Goal: Transaction & Acquisition: Book appointment/travel/reservation

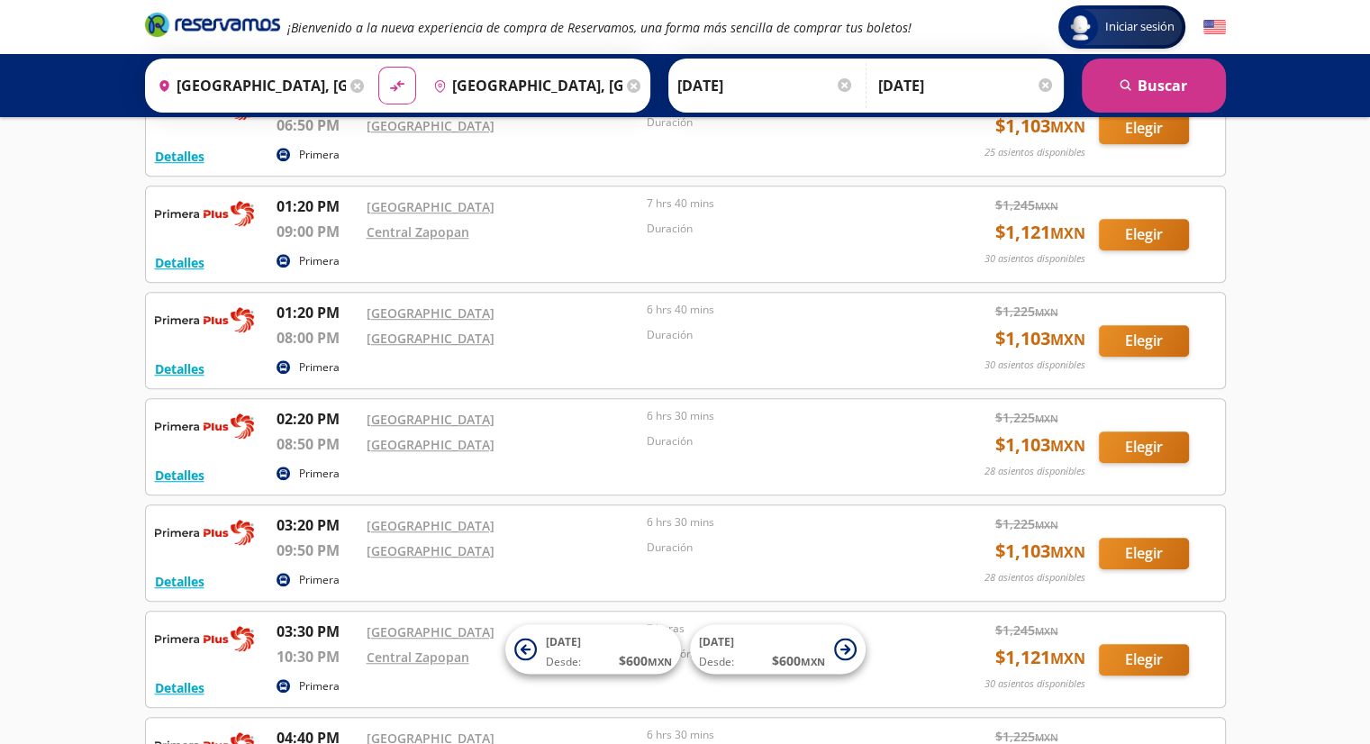
scroll to position [1234, 0]
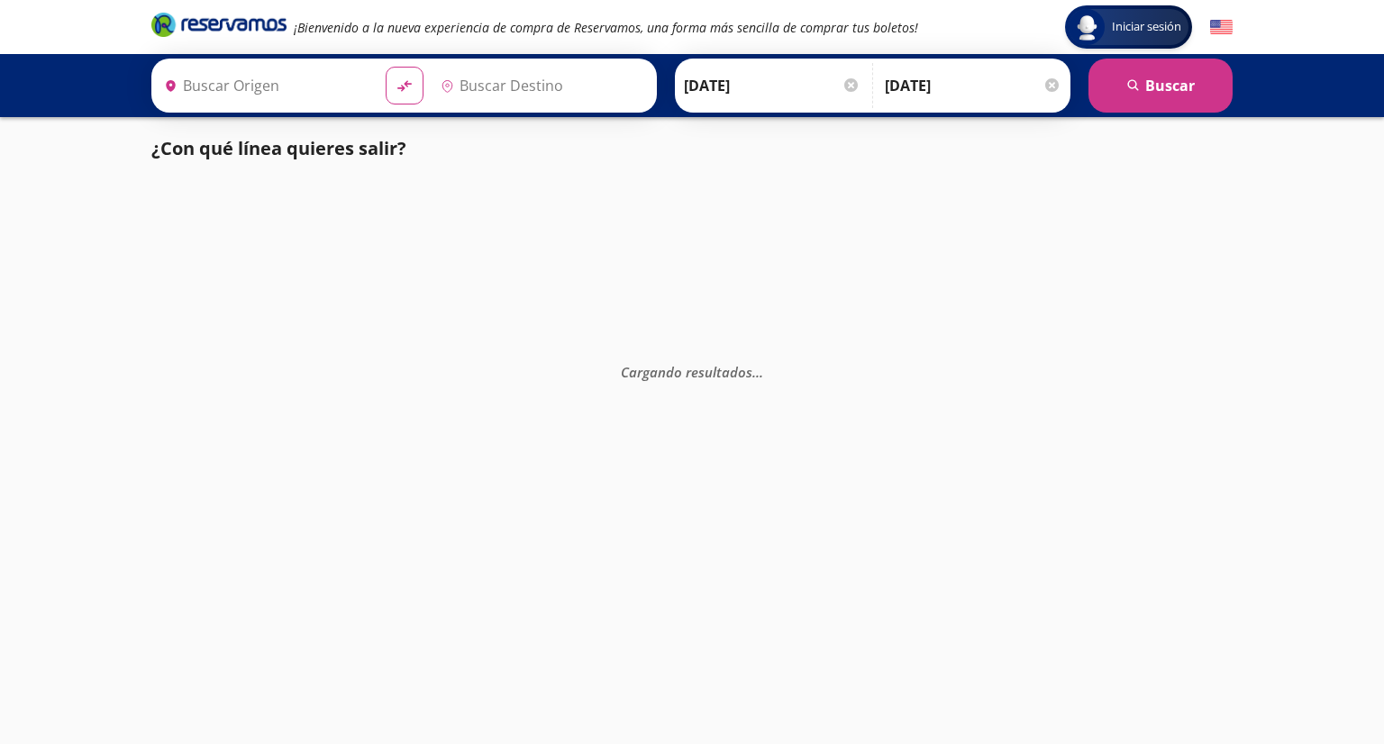
type input "[GEOGRAPHIC_DATA], [GEOGRAPHIC_DATA]"
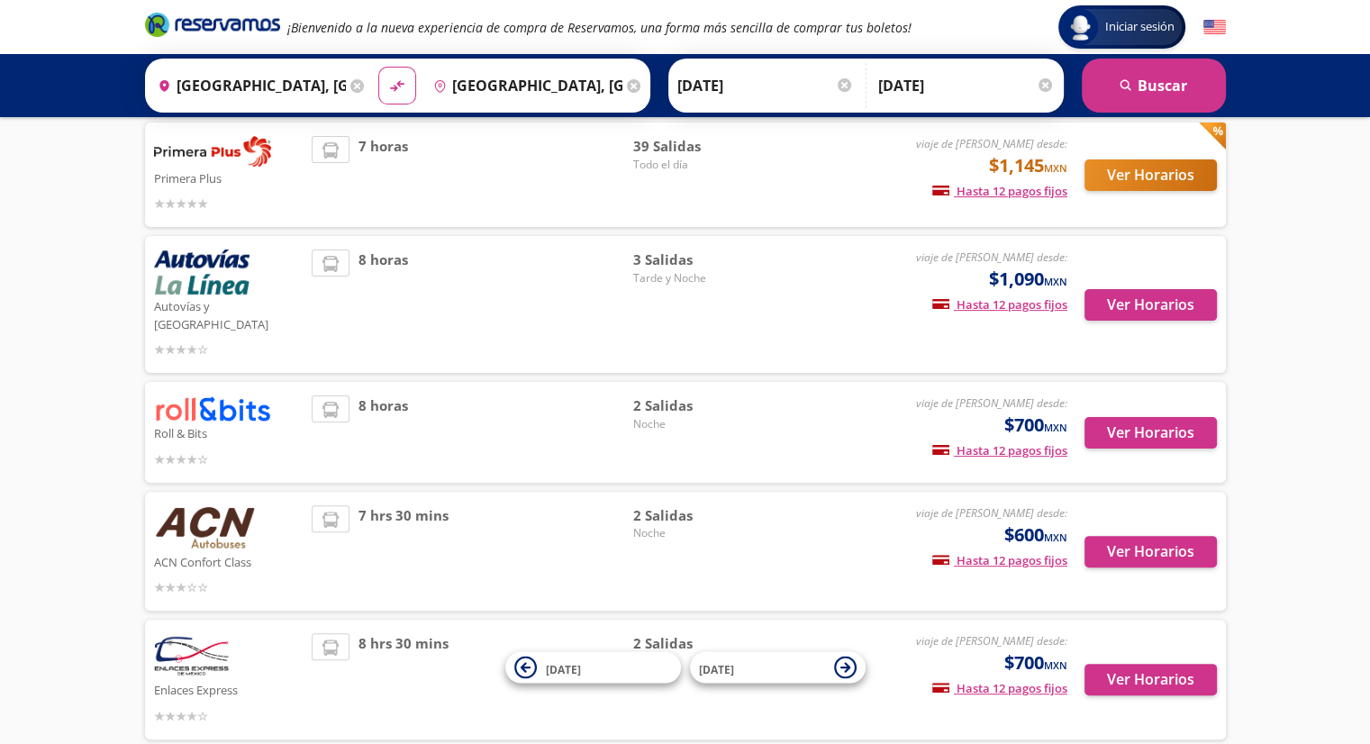
scroll to position [270, 0]
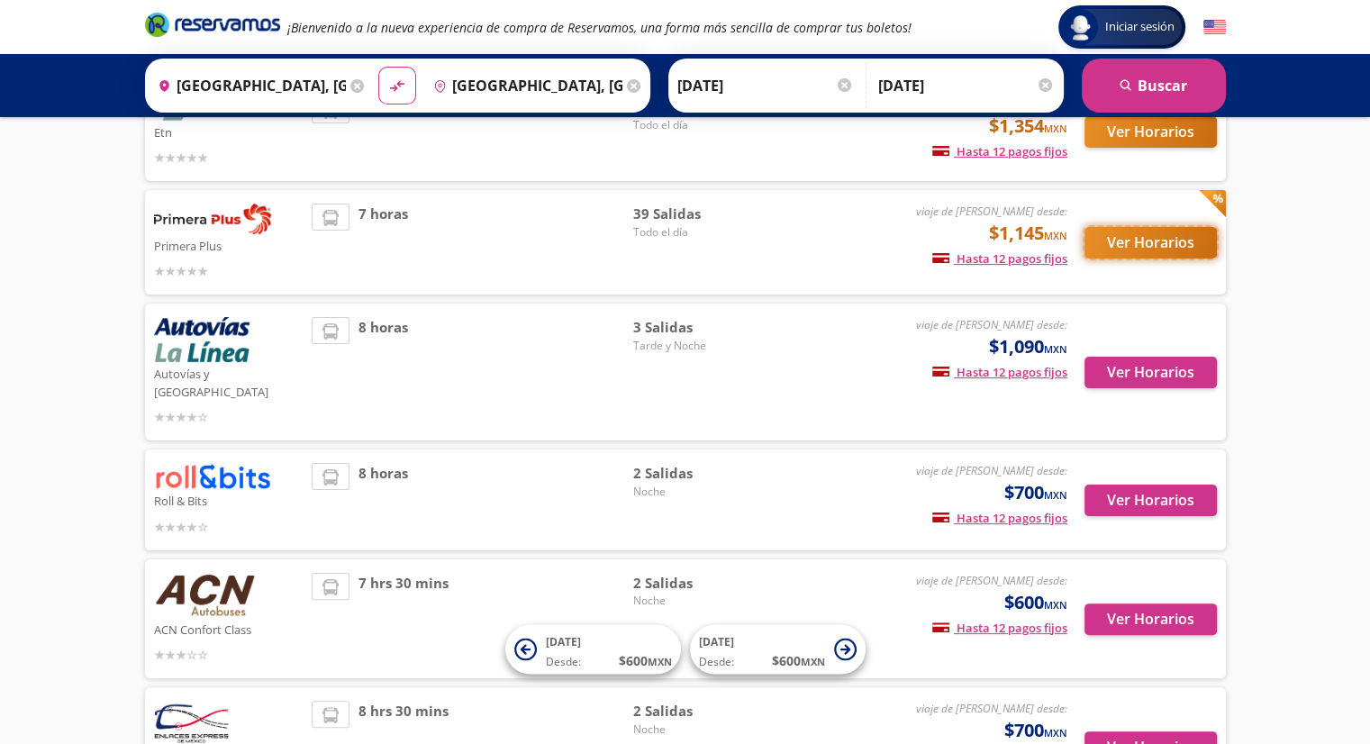
click at [1118, 252] on button "Ver Horarios" at bounding box center [1151, 243] width 132 height 32
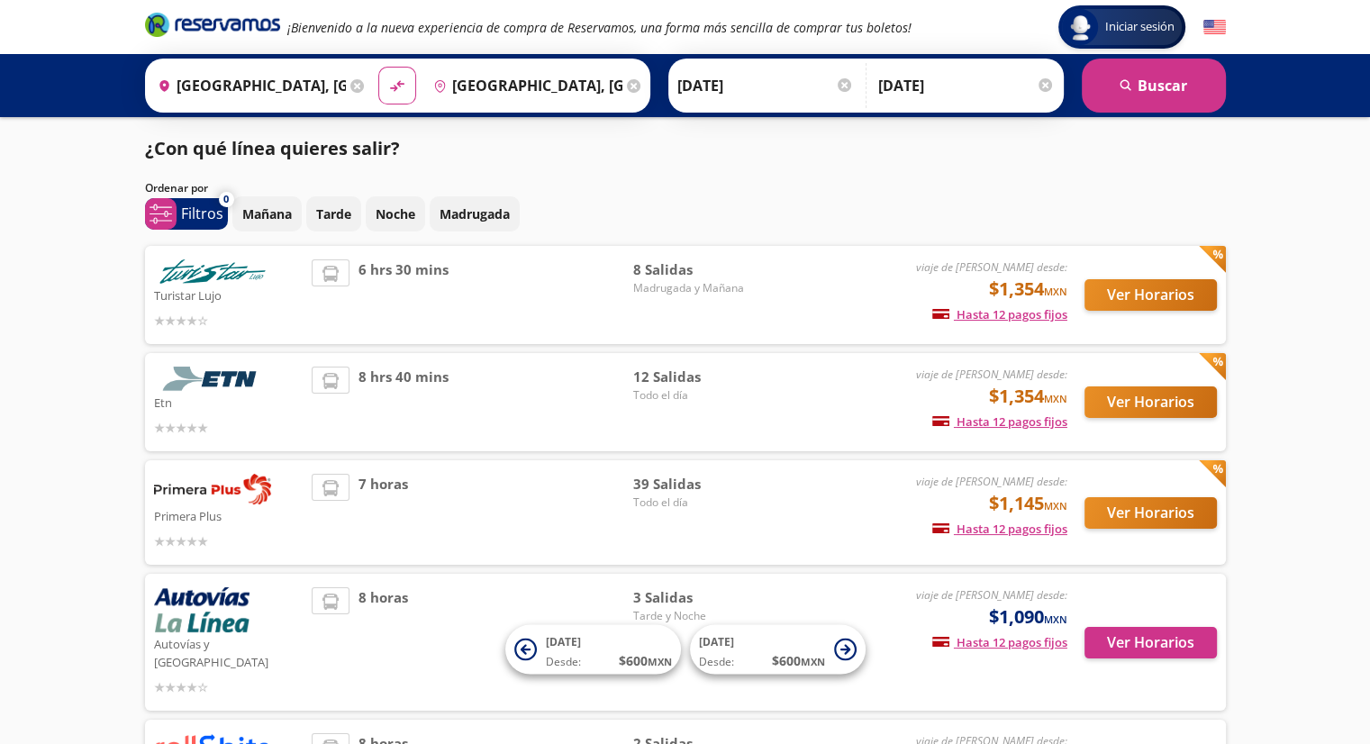
scroll to position [270, 0]
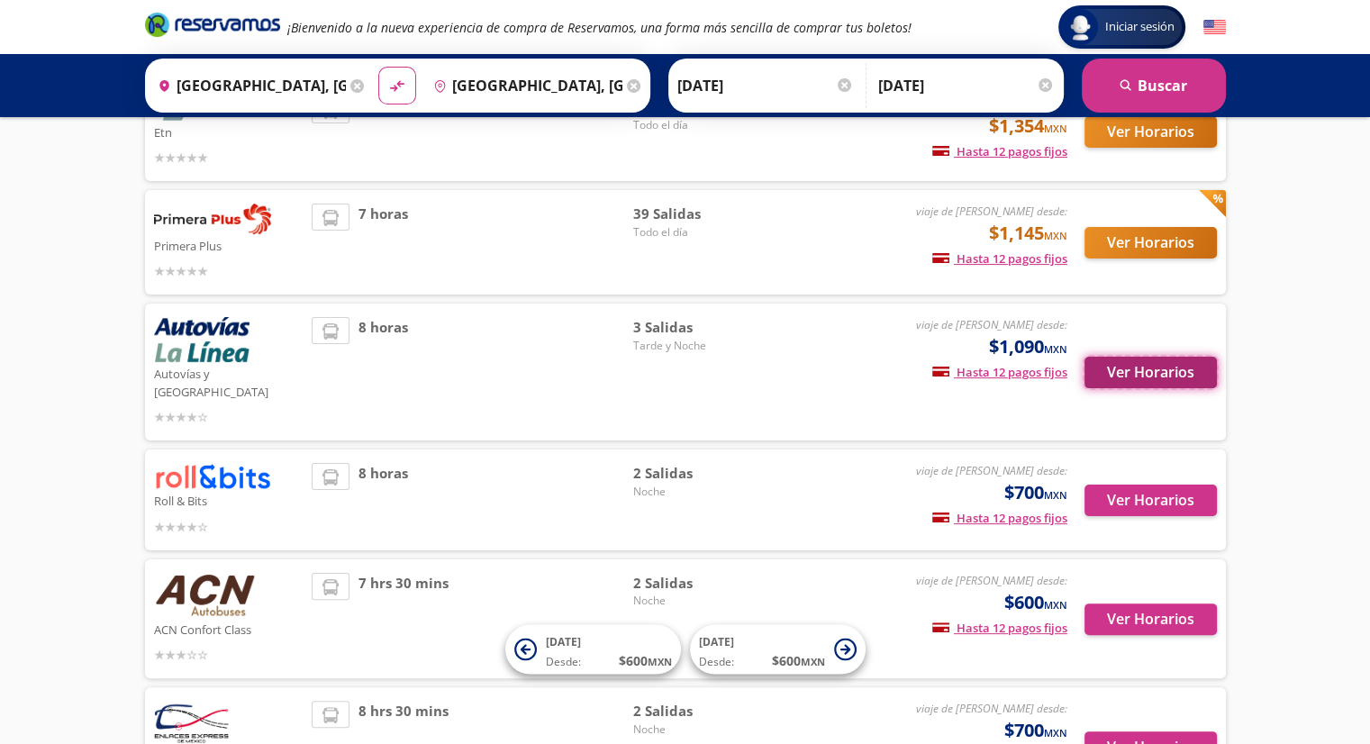
click at [1153, 366] on button "Ver Horarios" at bounding box center [1151, 373] width 132 height 32
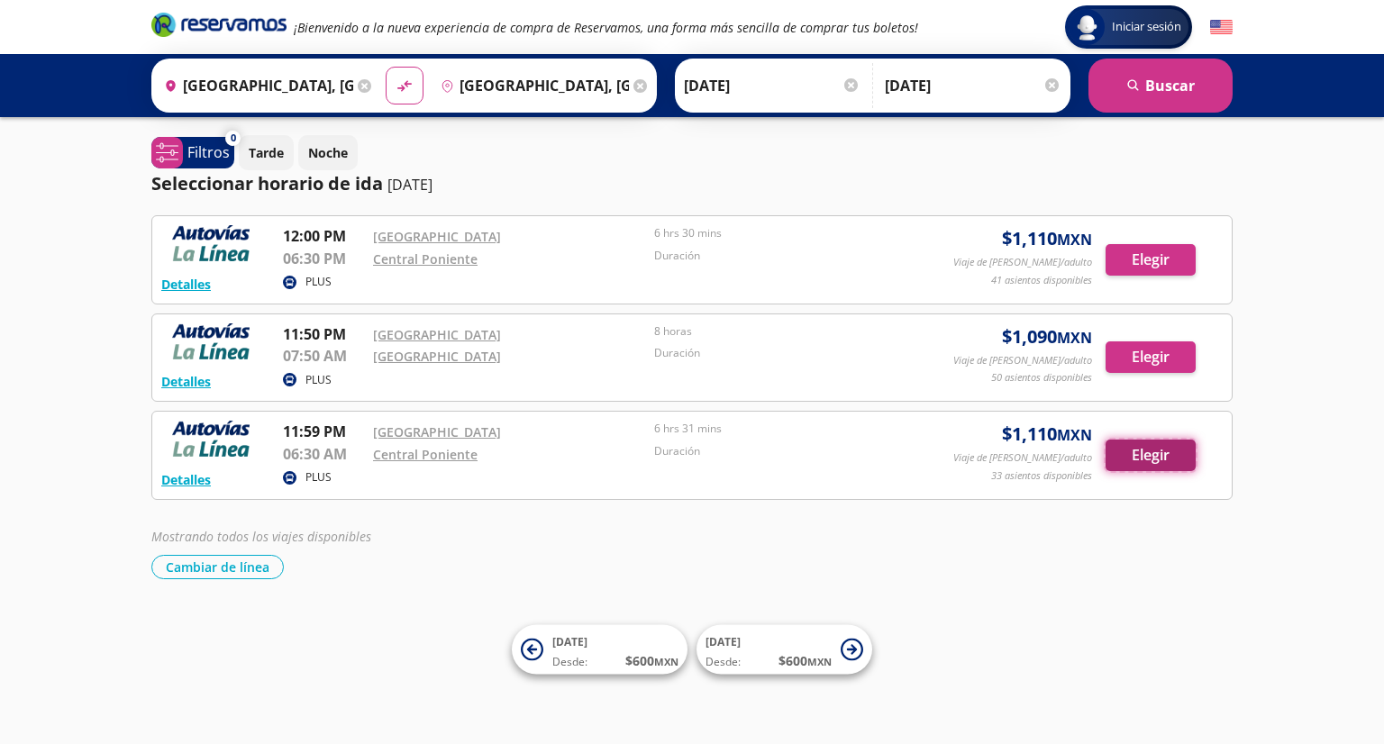
click at [1152, 452] on button "Elegir" at bounding box center [1151, 456] width 90 height 32
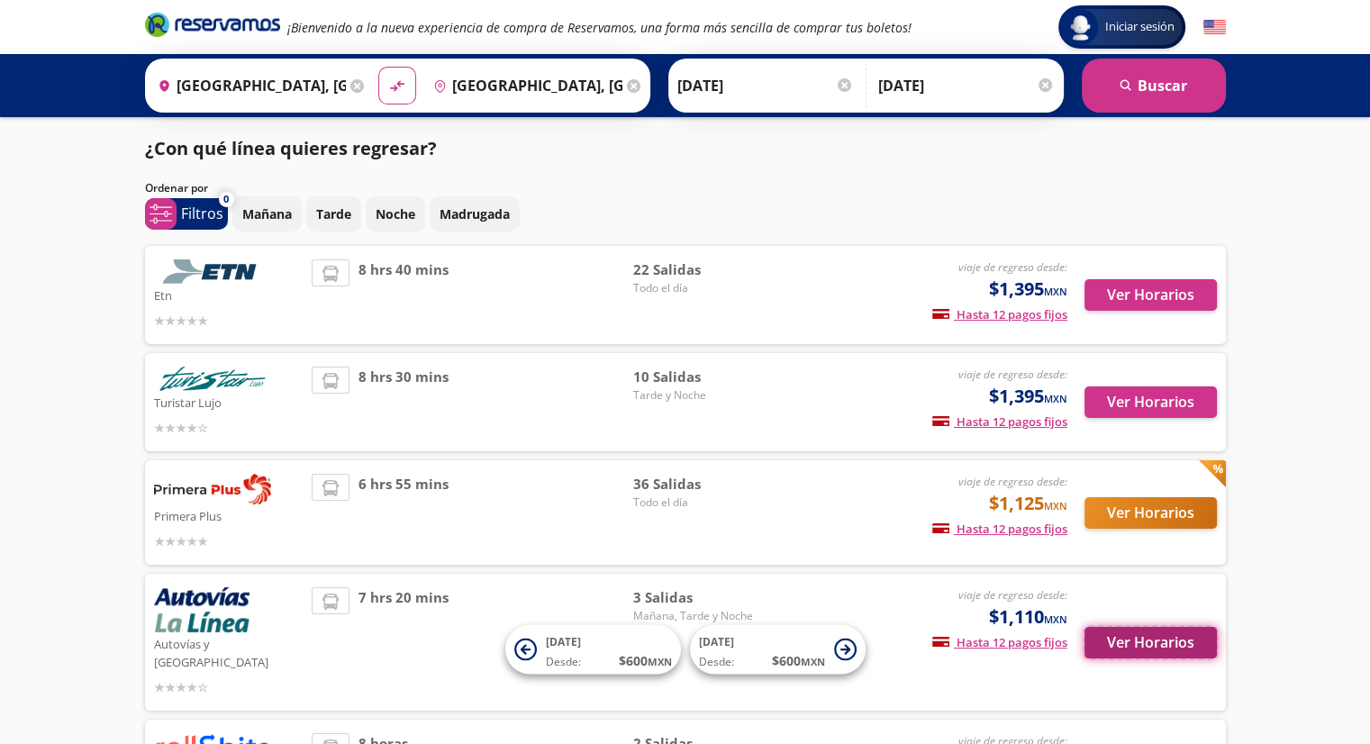
click at [1148, 640] on button "Ver Horarios" at bounding box center [1151, 643] width 132 height 32
click at [1143, 520] on button "Ver Horarios" at bounding box center [1151, 513] width 132 height 32
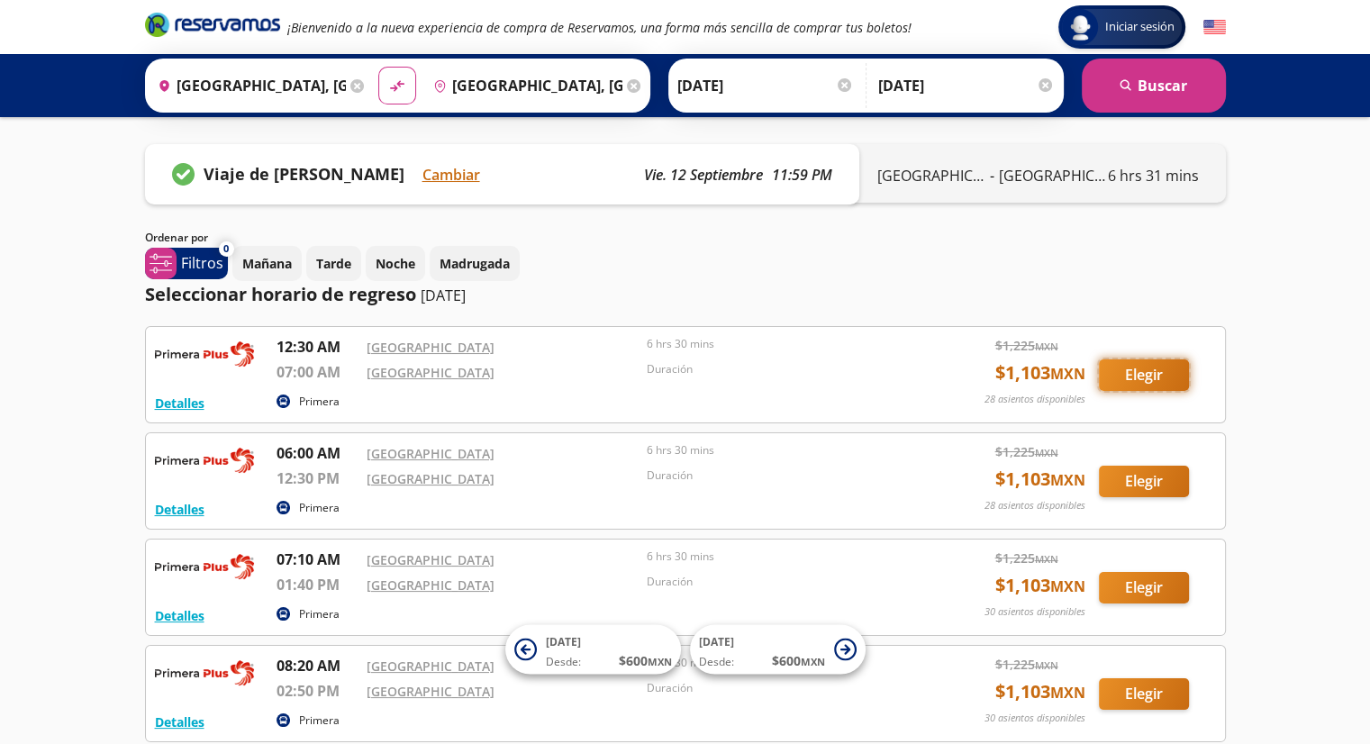
click at [1124, 378] on button "Elegir" at bounding box center [1144, 376] width 90 height 32
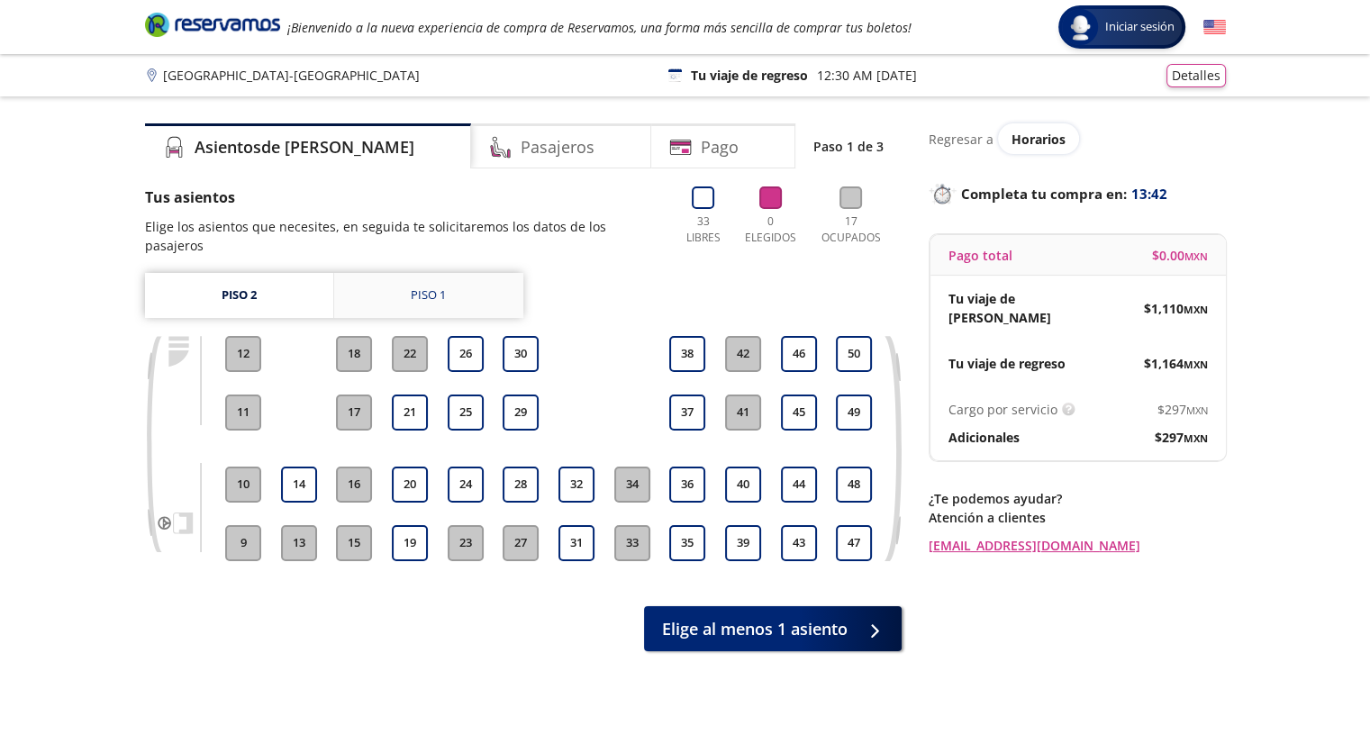
click at [461, 290] on link "Piso 1" at bounding box center [428, 295] width 189 height 45
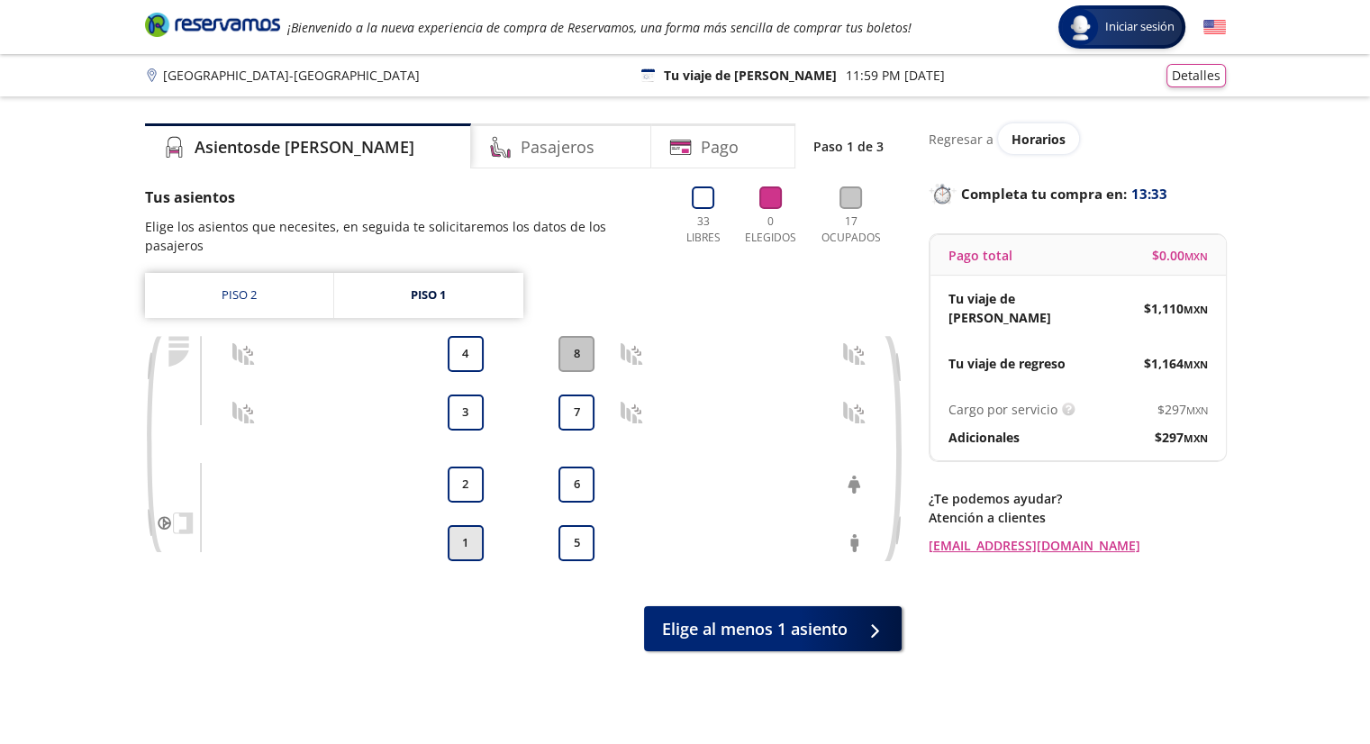
click at [462, 525] on button "1" at bounding box center [466, 543] width 36 height 36
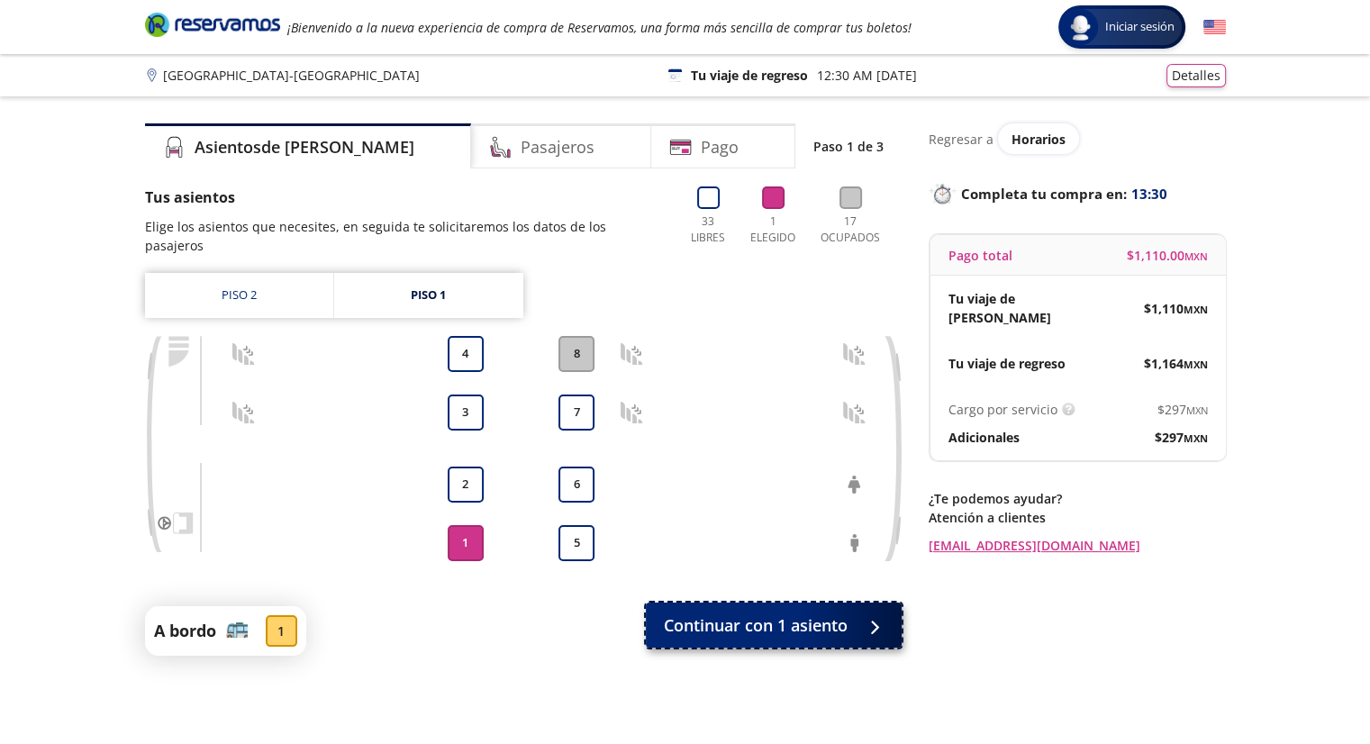
click at [760, 614] on span "Continuar con 1 asiento" at bounding box center [756, 626] width 184 height 24
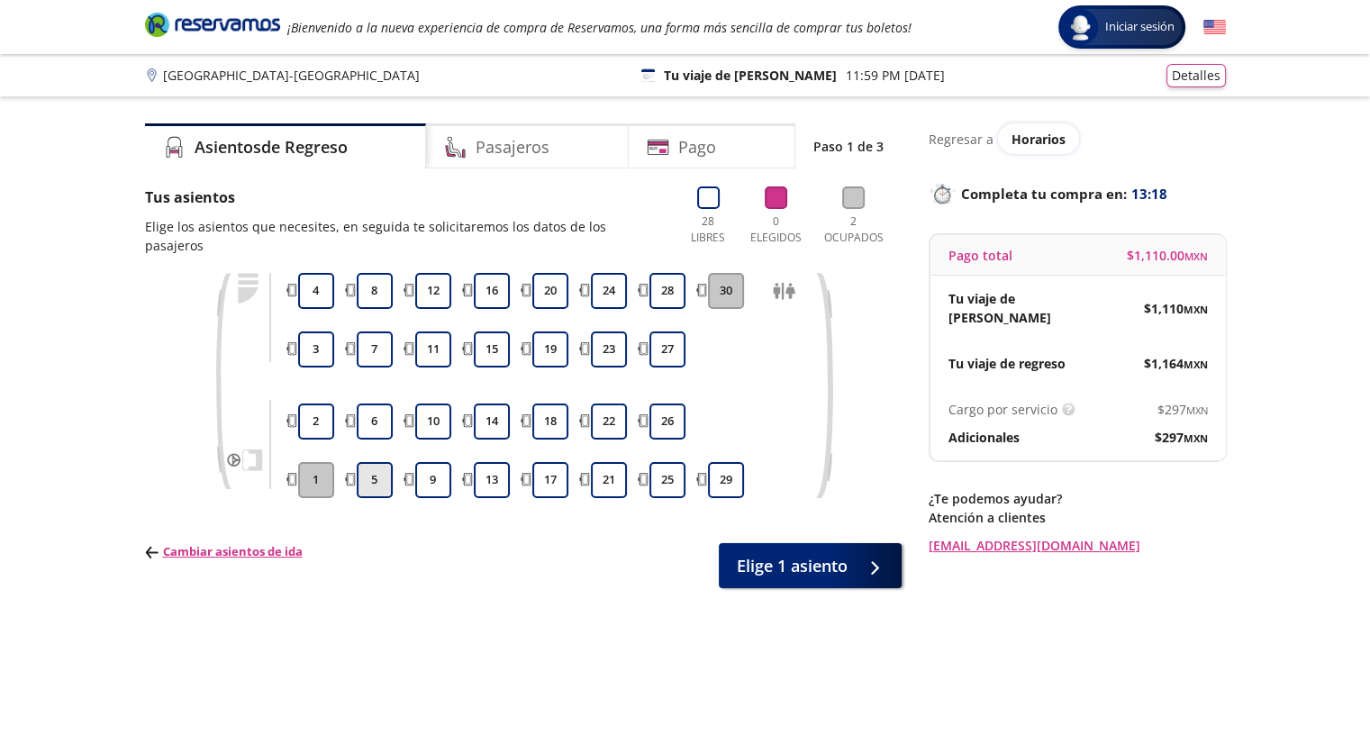
click at [385, 462] on button "5" at bounding box center [375, 480] width 36 height 36
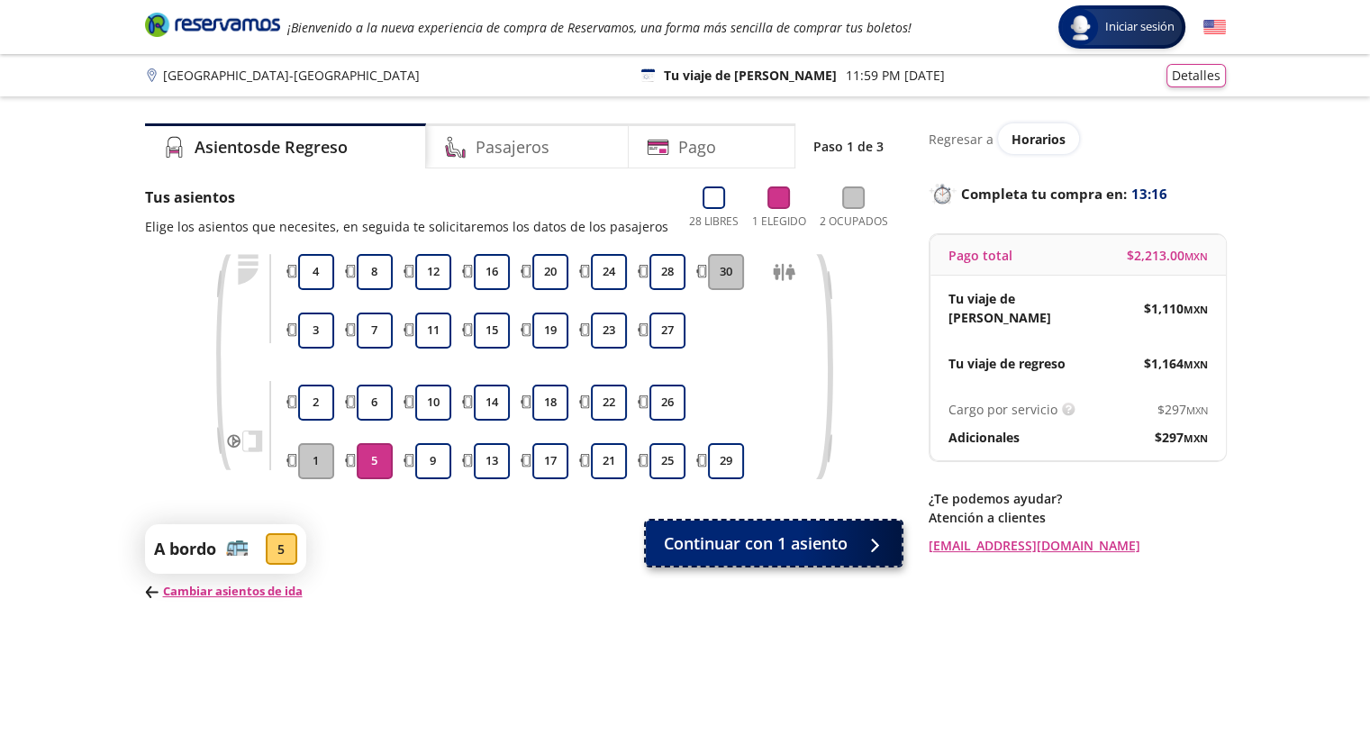
click at [840, 539] on span "Continuar con 1 asiento" at bounding box center [756, 544] width 184 height 24
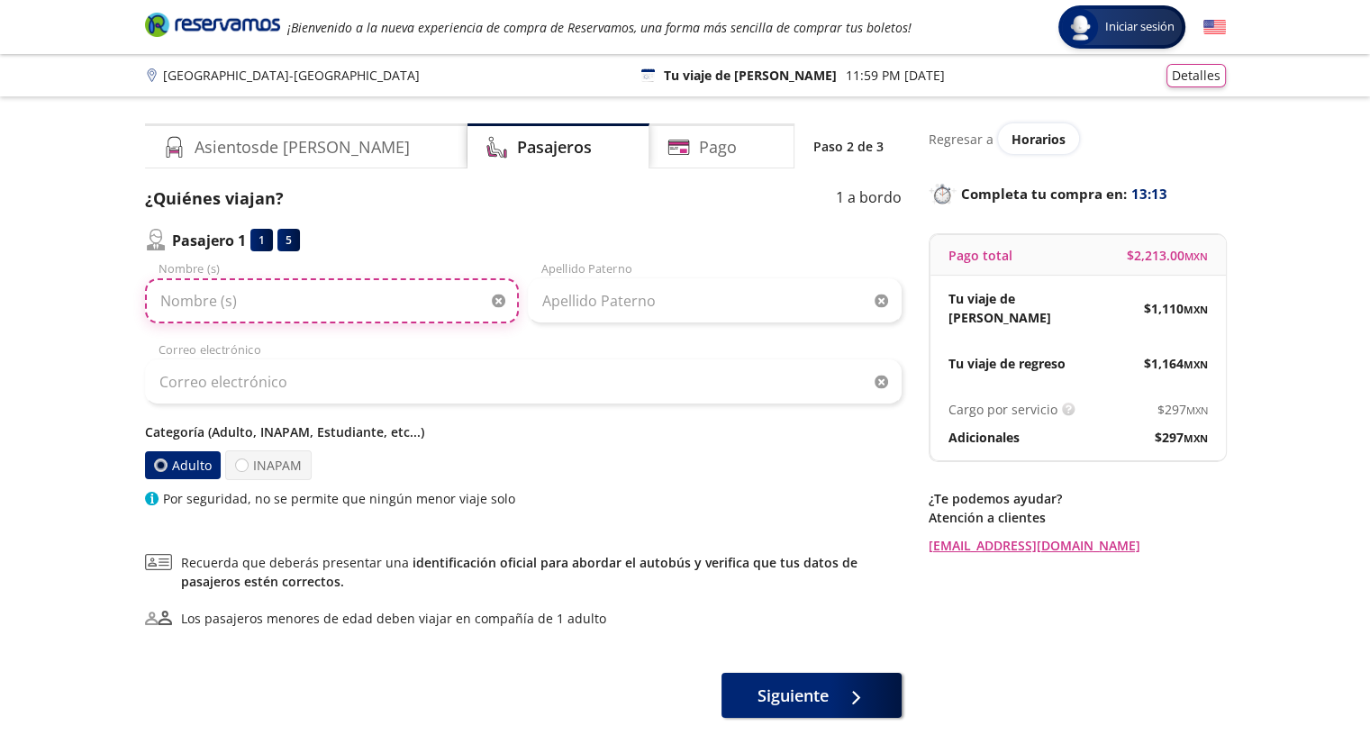
click at [380, 308] on input "Nombre (s)" at bounding box center [332, 300] width 374 height 45
type input "BELEN SINAI"
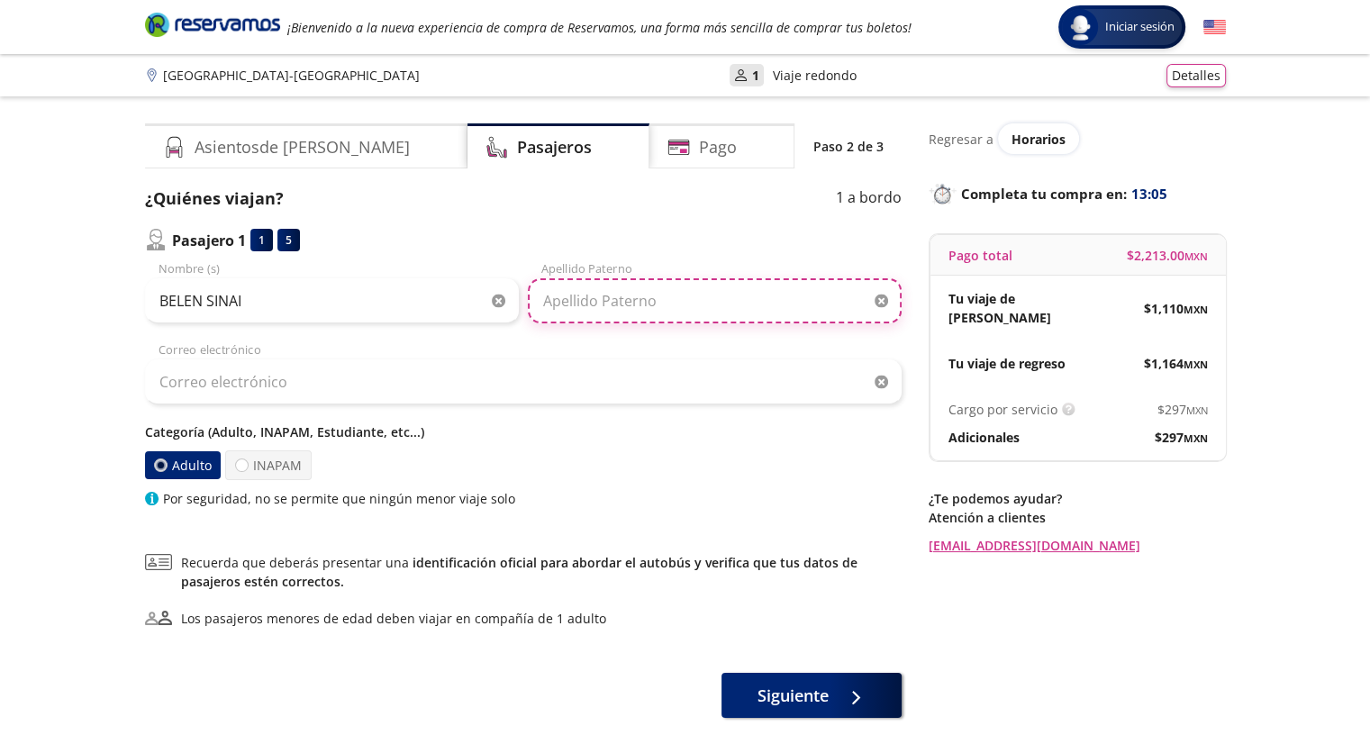
click at [684, 307] on input "Apellido Paterno" at bounding box center [715, 300] width 374 height 45
type input "PEDRO CRUZ"
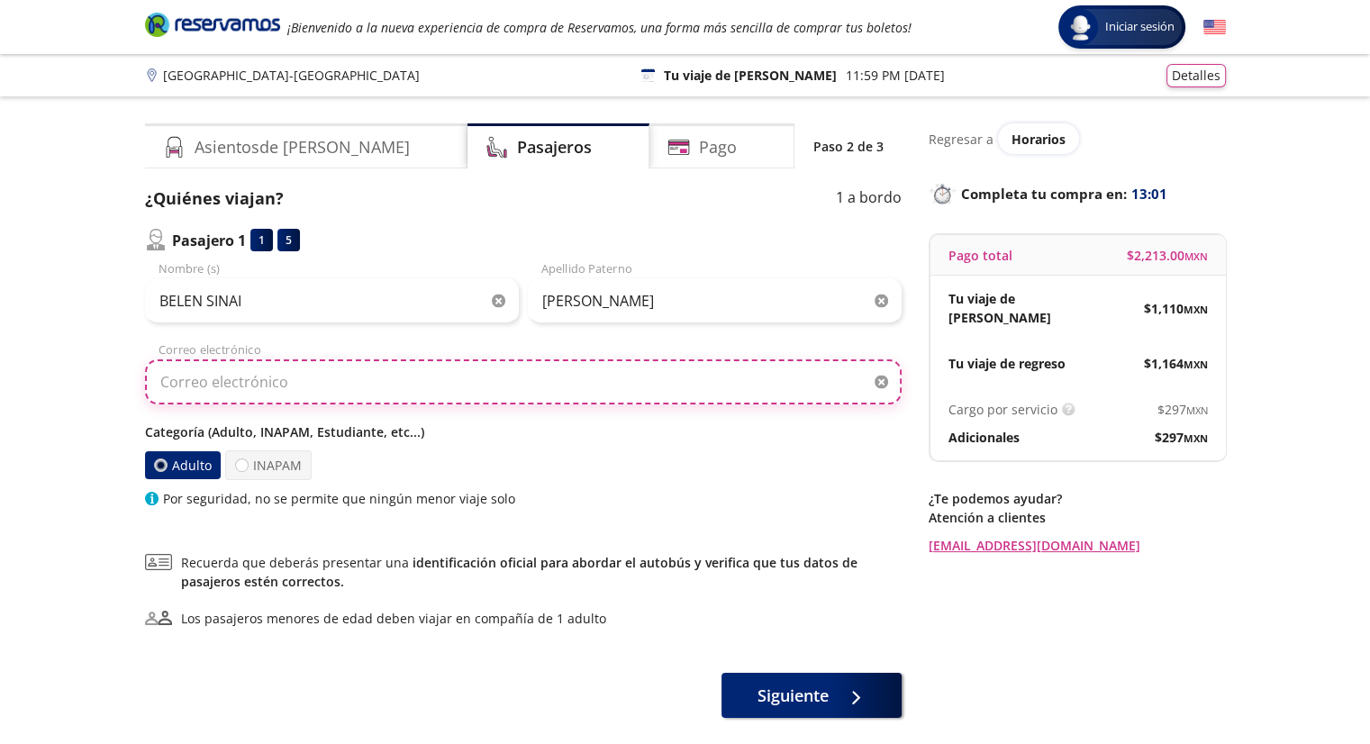
click at [496, 380] on input "Correo electrónico" at bounding box center [523, 382] width 757 height 45
type input "pbelensinai@gmail.com"
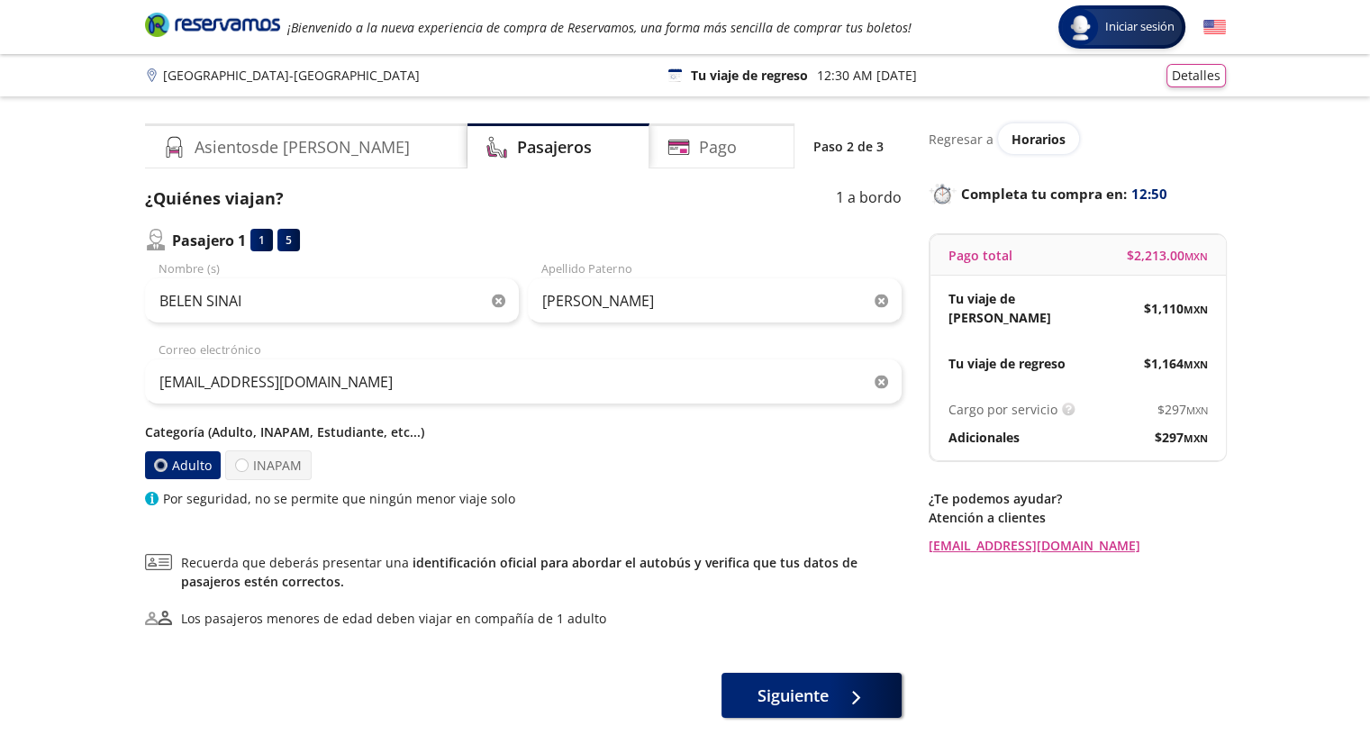
click at [165, 469] on div at bounding box center [159, 466] width 14 height 14
click at [165, 469] on input "Adulto" at bounding box center [160, 466] width 12 height 12
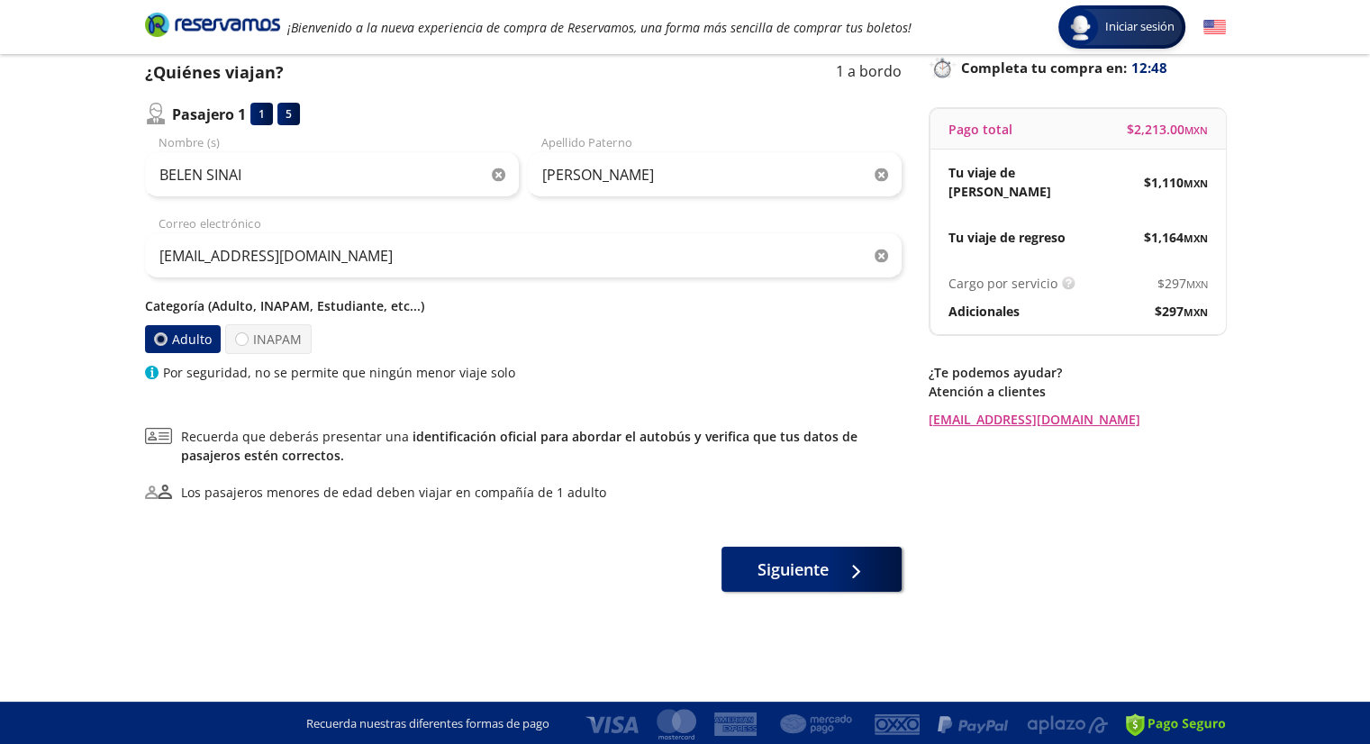
scroll to position [129, 0]
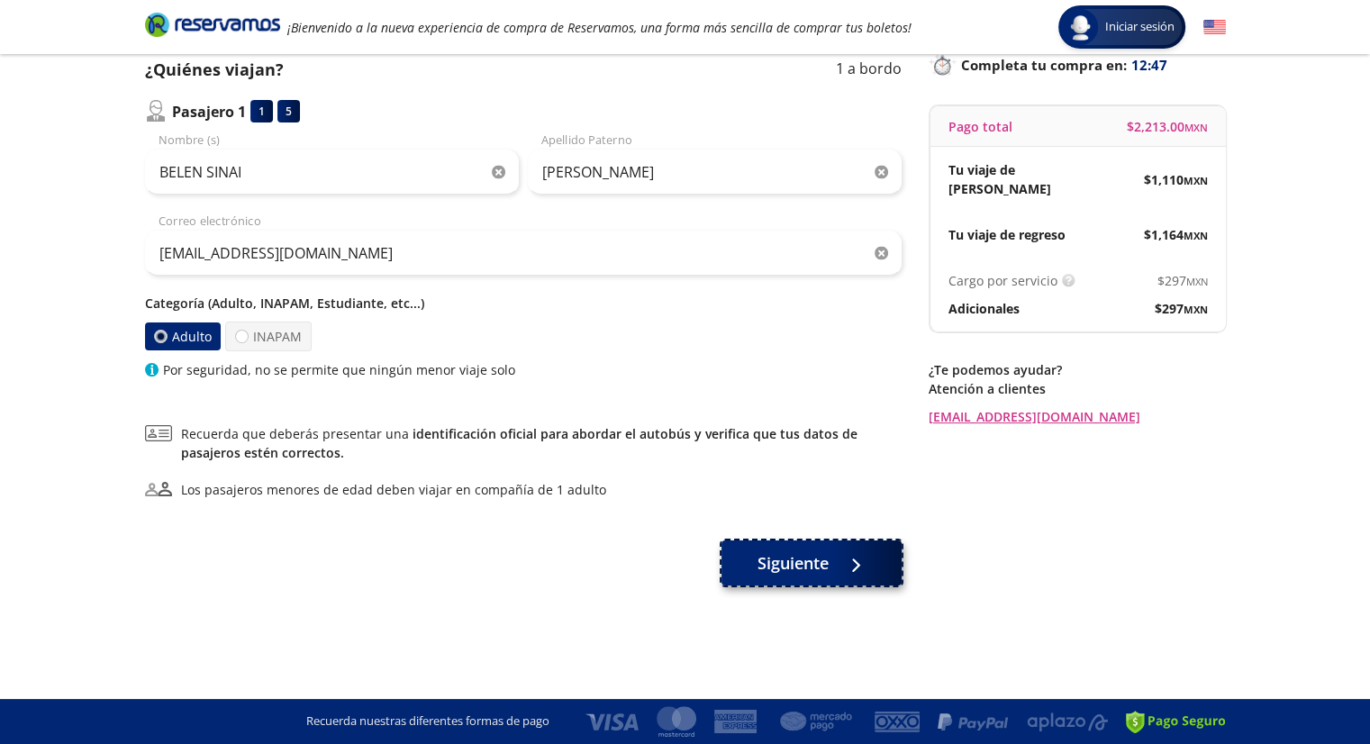
click at [841, 552] on div at bounding box center [851, 563] width 27 height 23
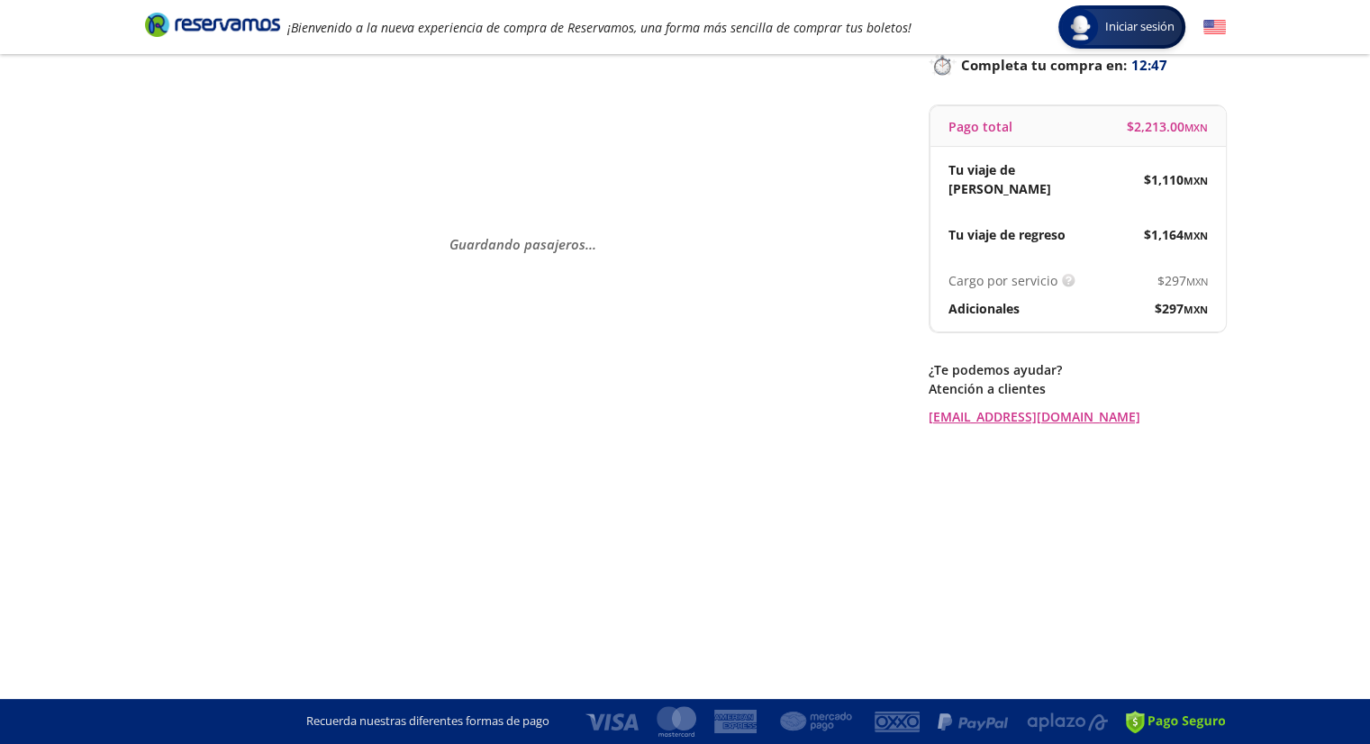
scroll to position [0, 0]
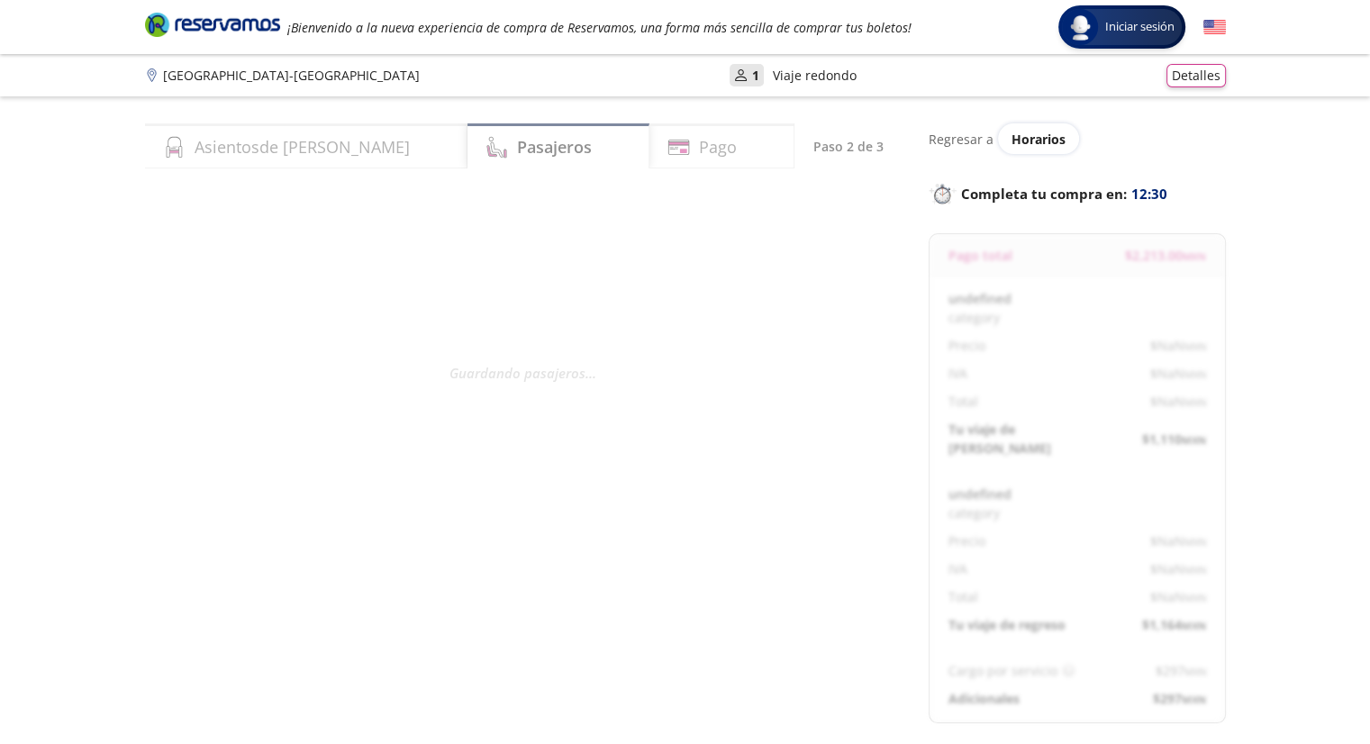
select select "MX"
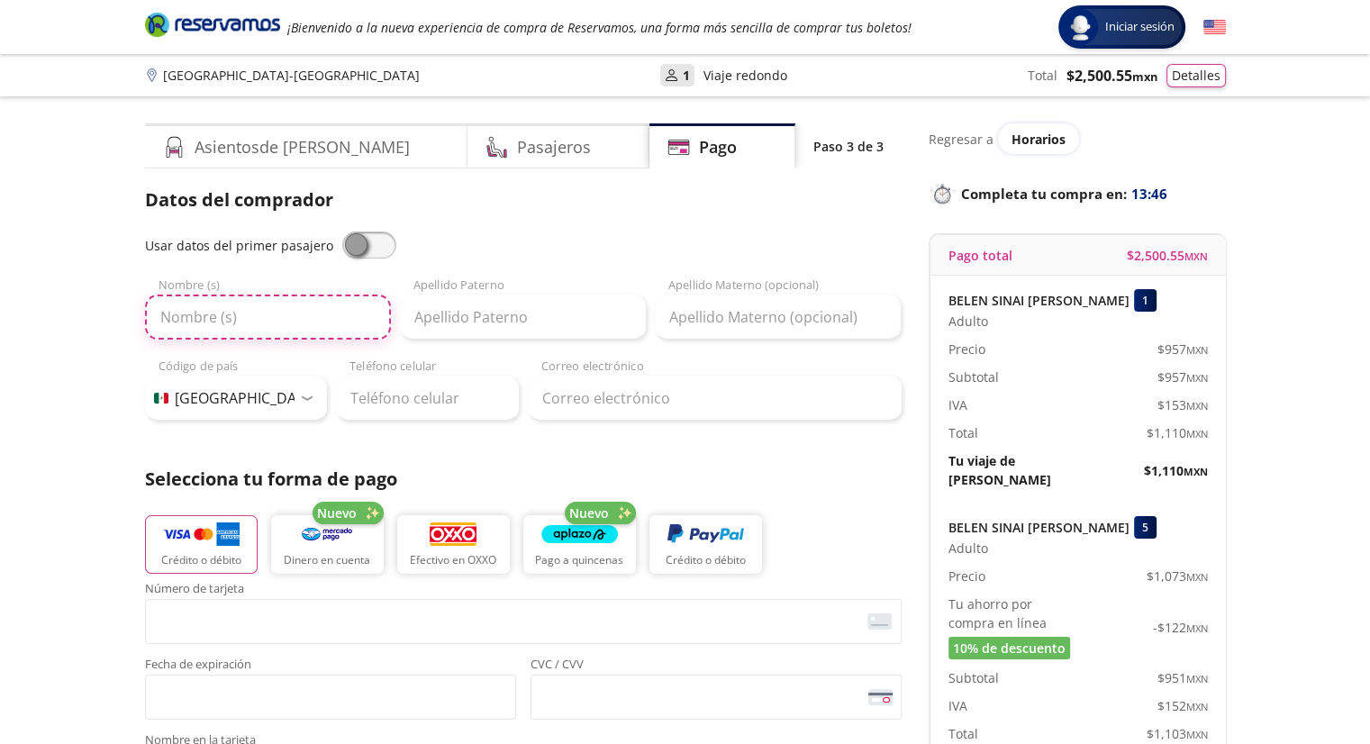
click at [277, 324] on input "Nombre (s)" at bounding box center [268, 317] width 246 height 45
type input "BELEN SINAI"
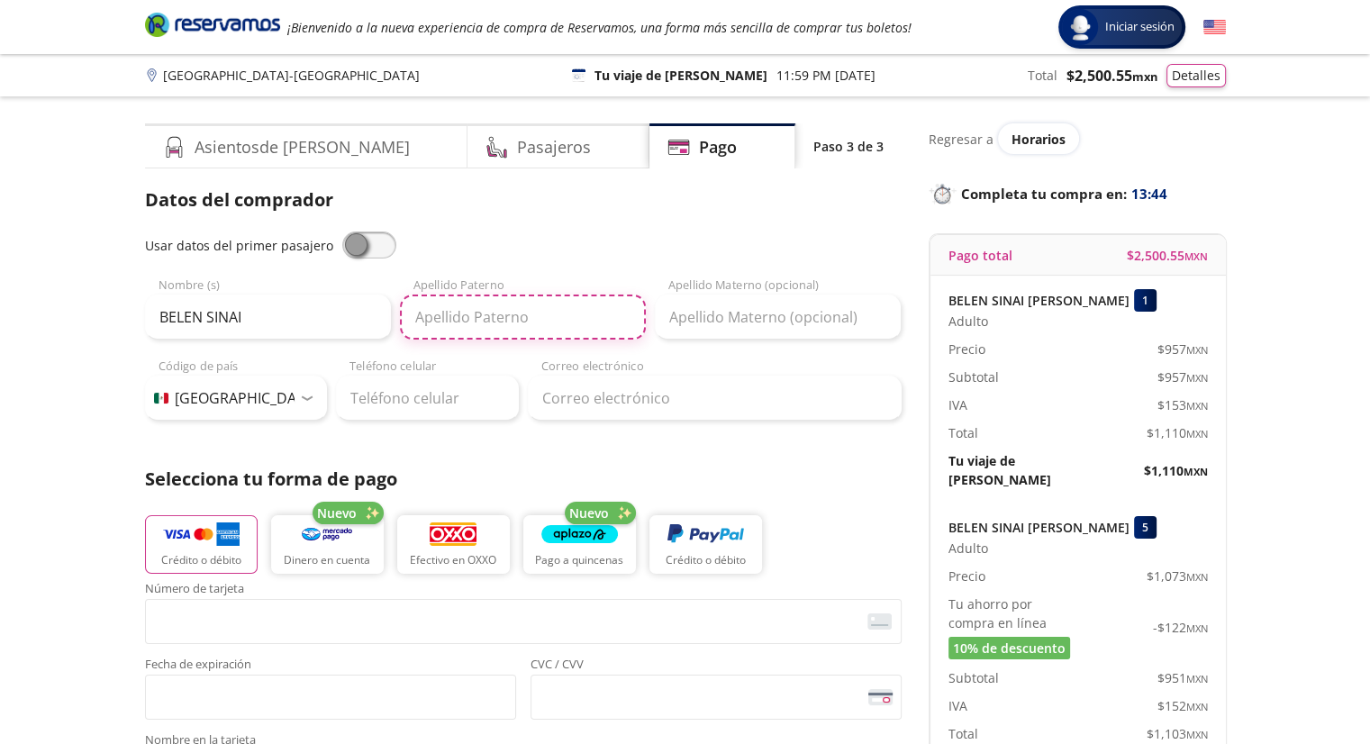
click at [542, 316] on input "Apellido Paterno" at bounding box center [523, 317] width 246 height 45
click at [544, 332] on input "PEDRO CRUZ" at bounding box center [523, 317] width 246 height 45
type input "PEDRO"
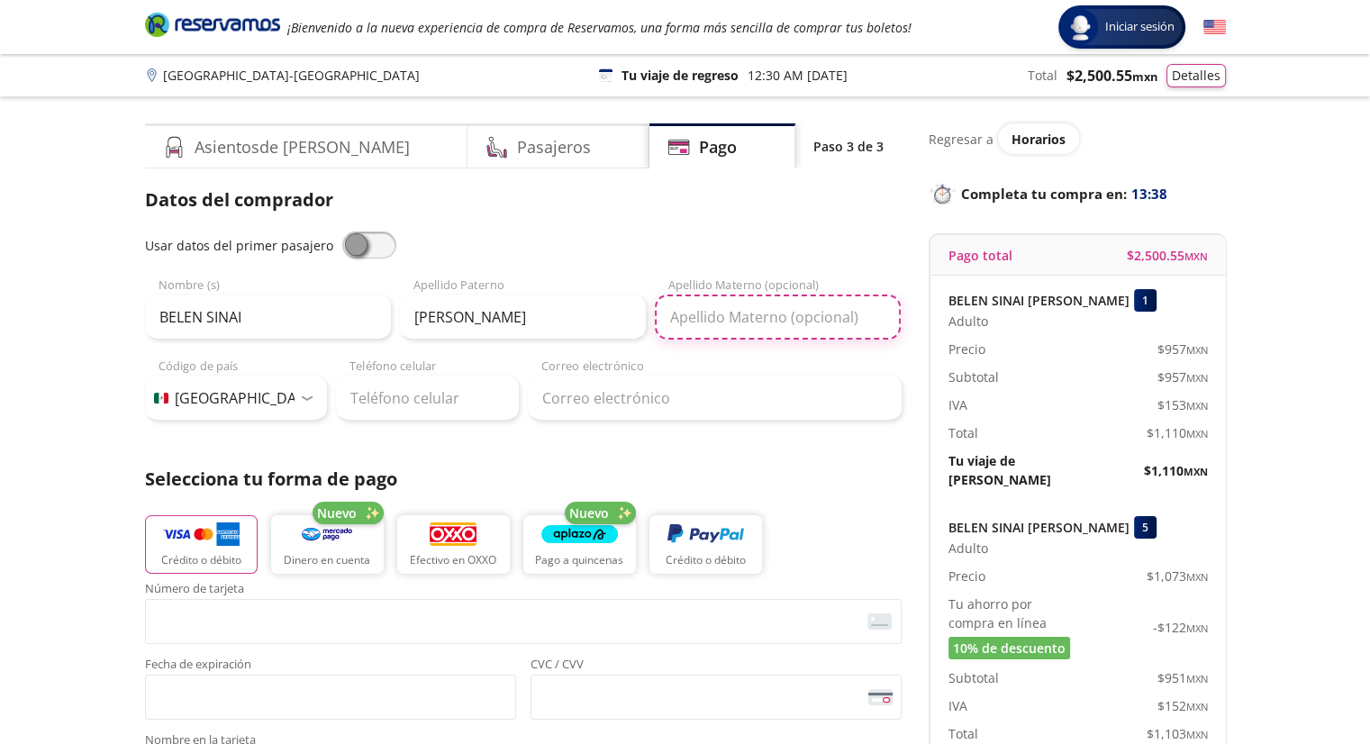
click at [796, 316] on input "Apellido Materno (opcional)" at bounding box center [778, 317] width 246 height 45
type input "CRUZ"
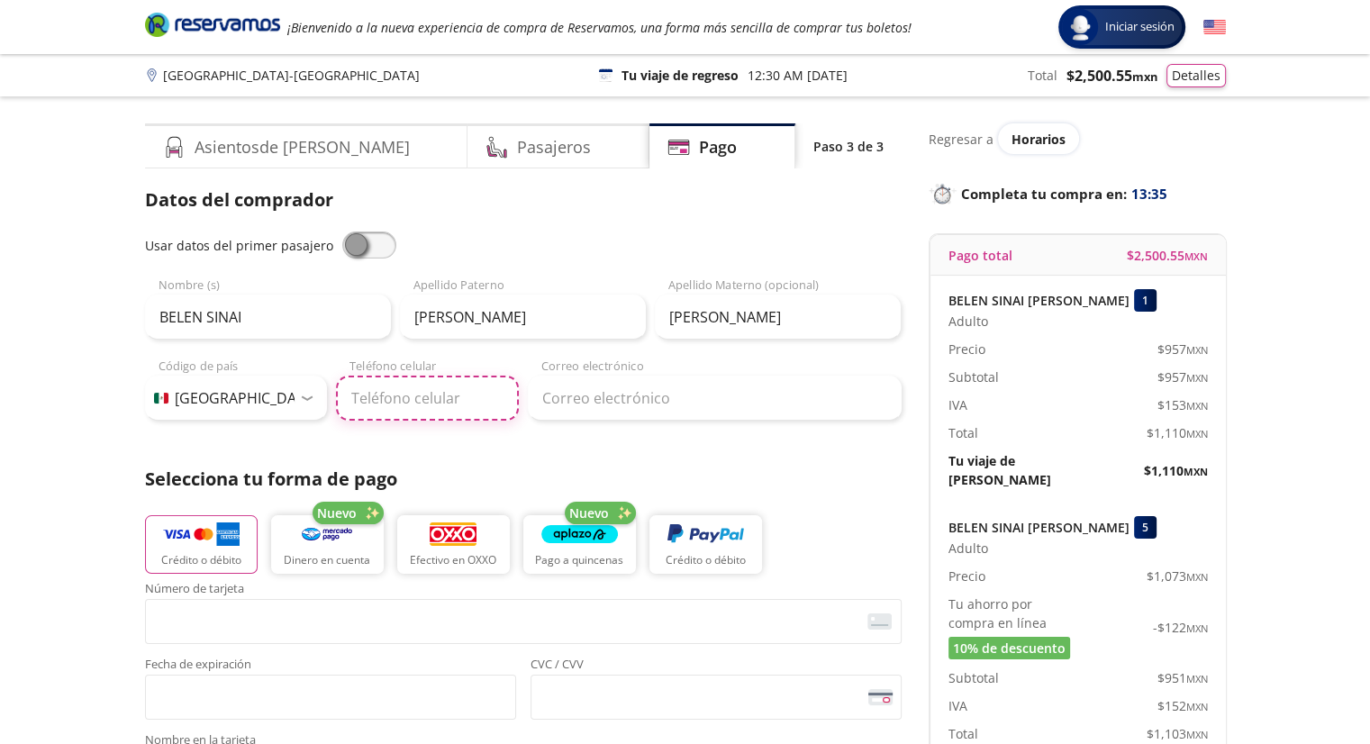
click at [408, 394] on input "Teléfono celular" at bounding box center [427, 398] width 183 height 45
type input "55 7792 2137"
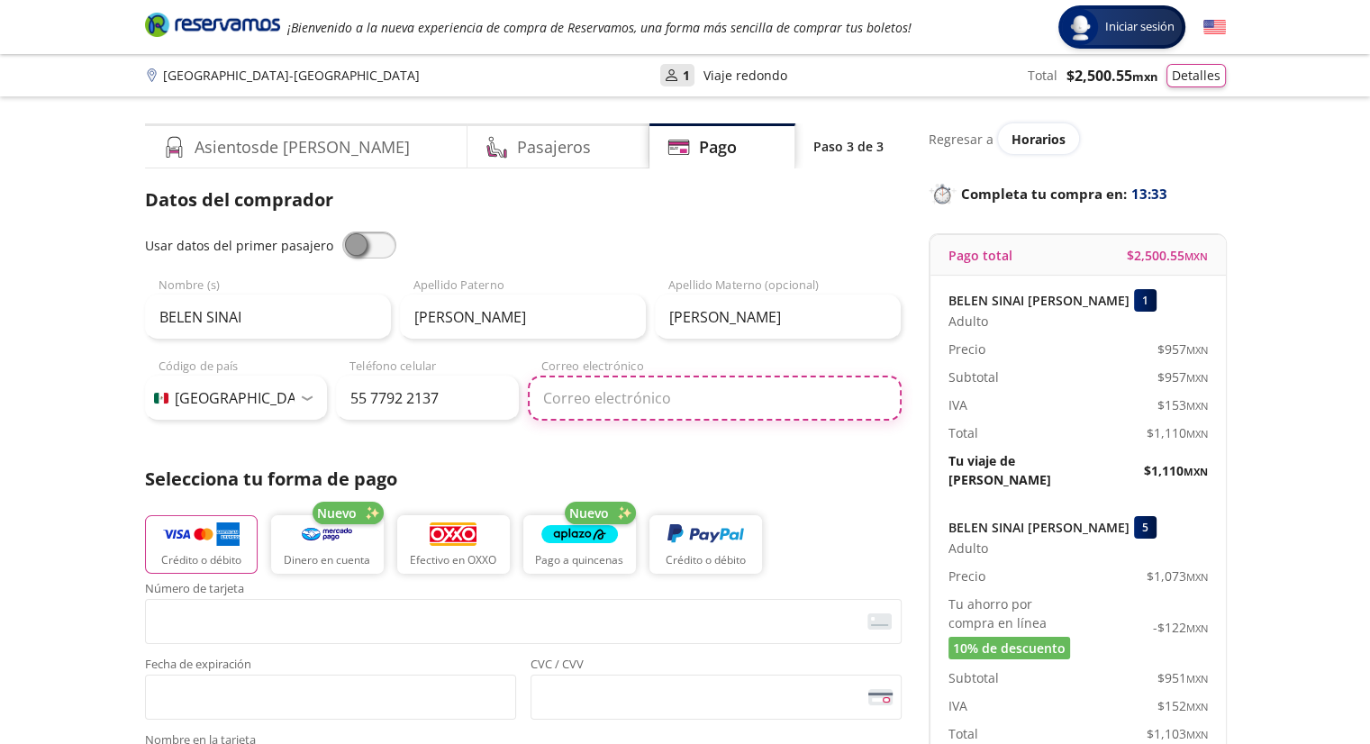
click at [631, 404] on input "Correo electrónico" at bounding box center [715, 398] width 374 height 45
type input "pbelensinai@gmail.com"
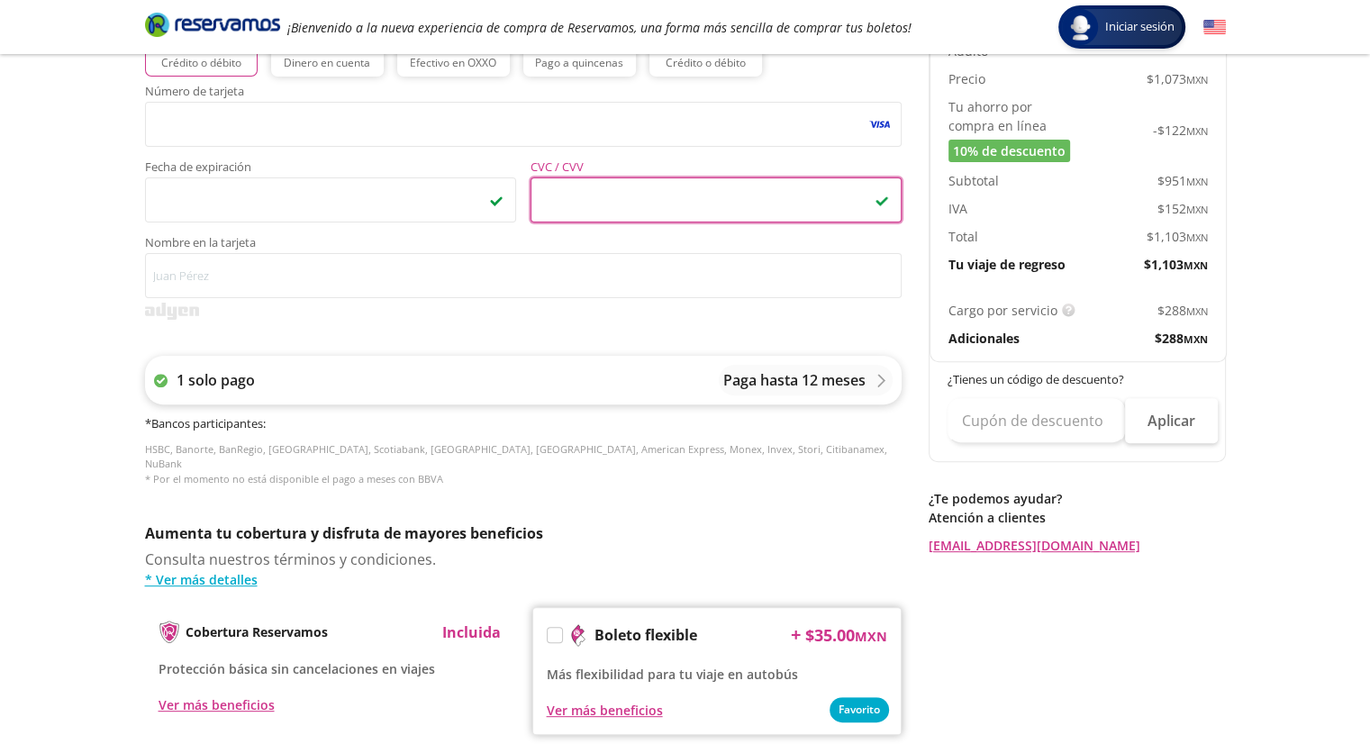
scroll to position [528, 0]
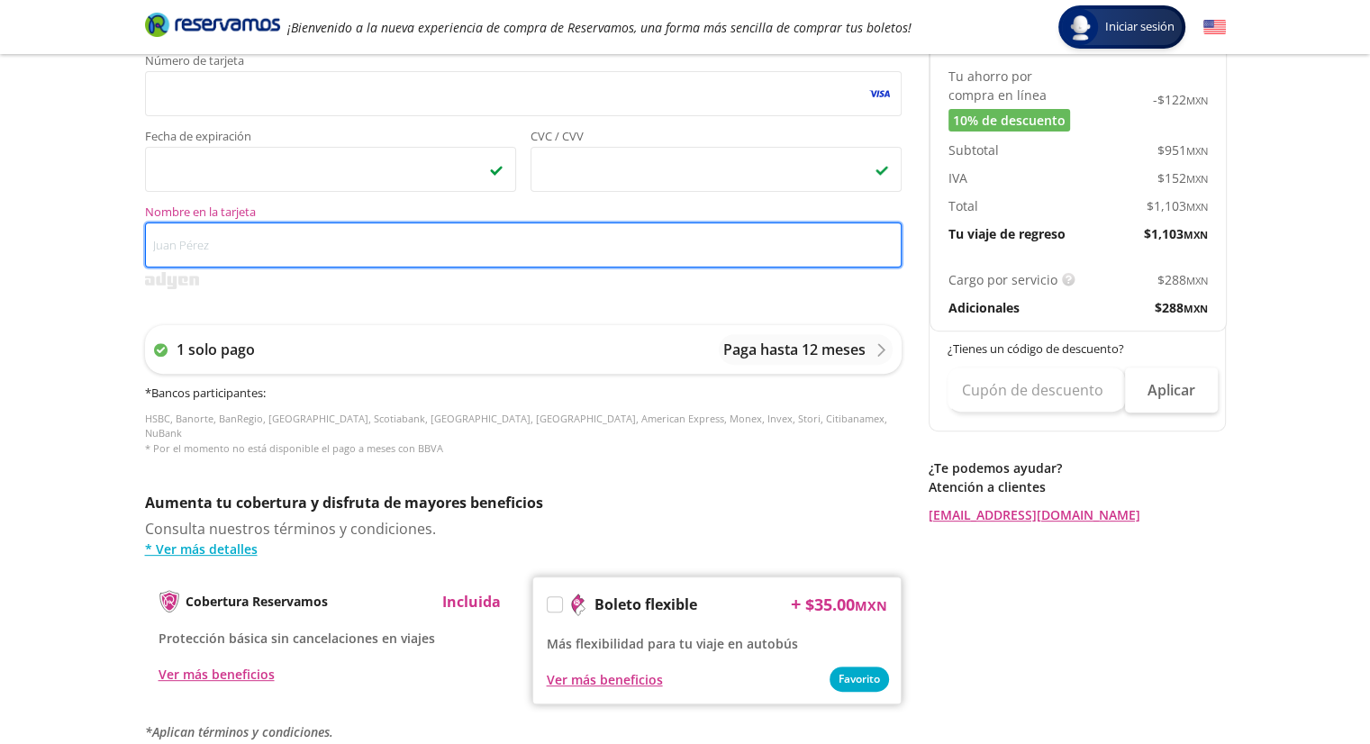
click at [523, 250] on input "Nombre en la tarjeta" at bounding box center [523, 245] width 757 height 45
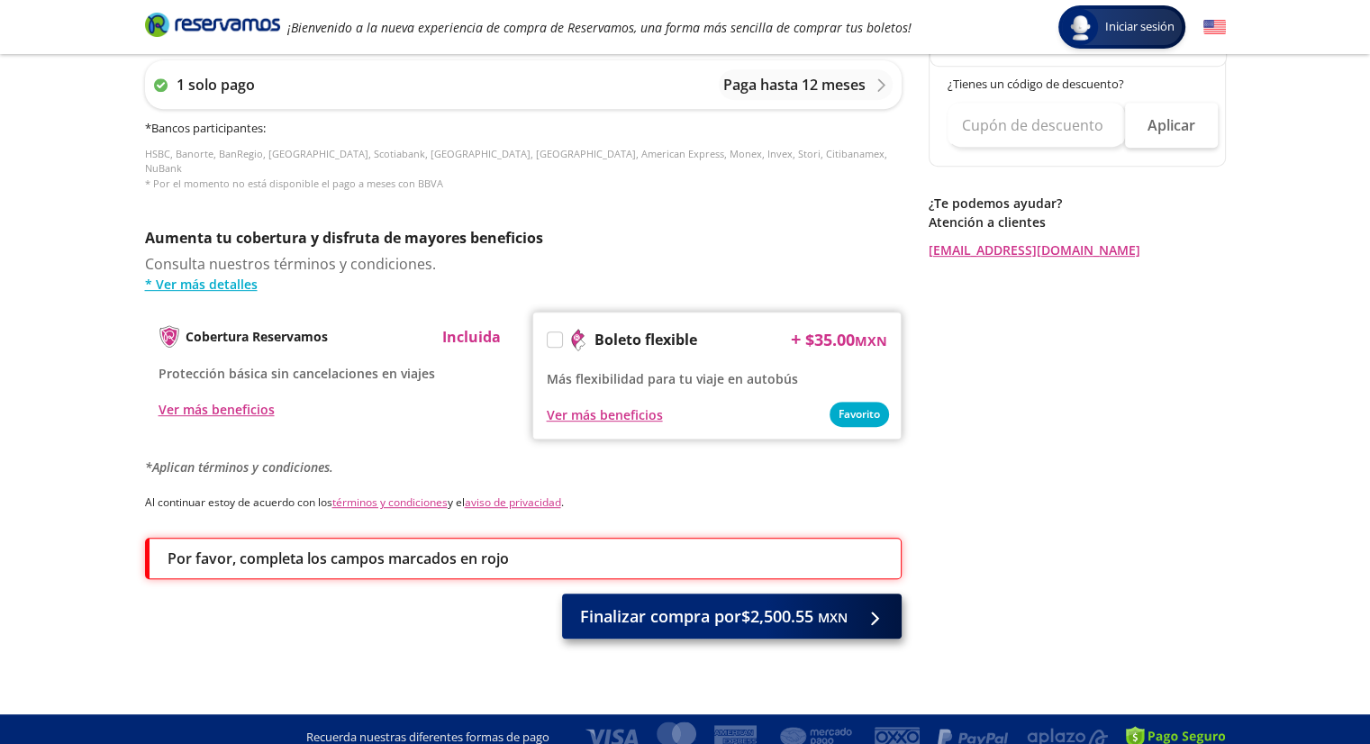
type input "BELEN PEDRO CRUZ"
click at [675, 605] on span "Finalizar compra por $2,500.55 MXN" at bounding box center [714, 617] width 268 height 24
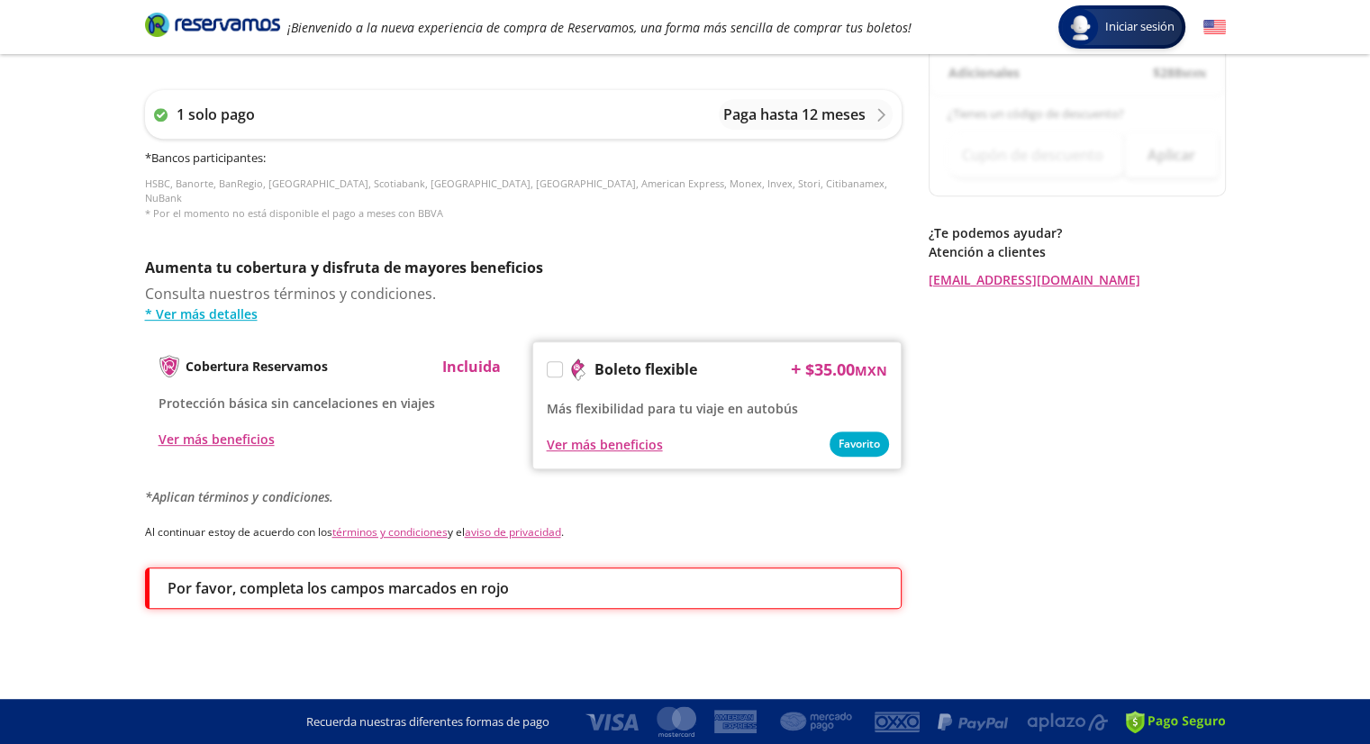
scroll to position [0, 0]
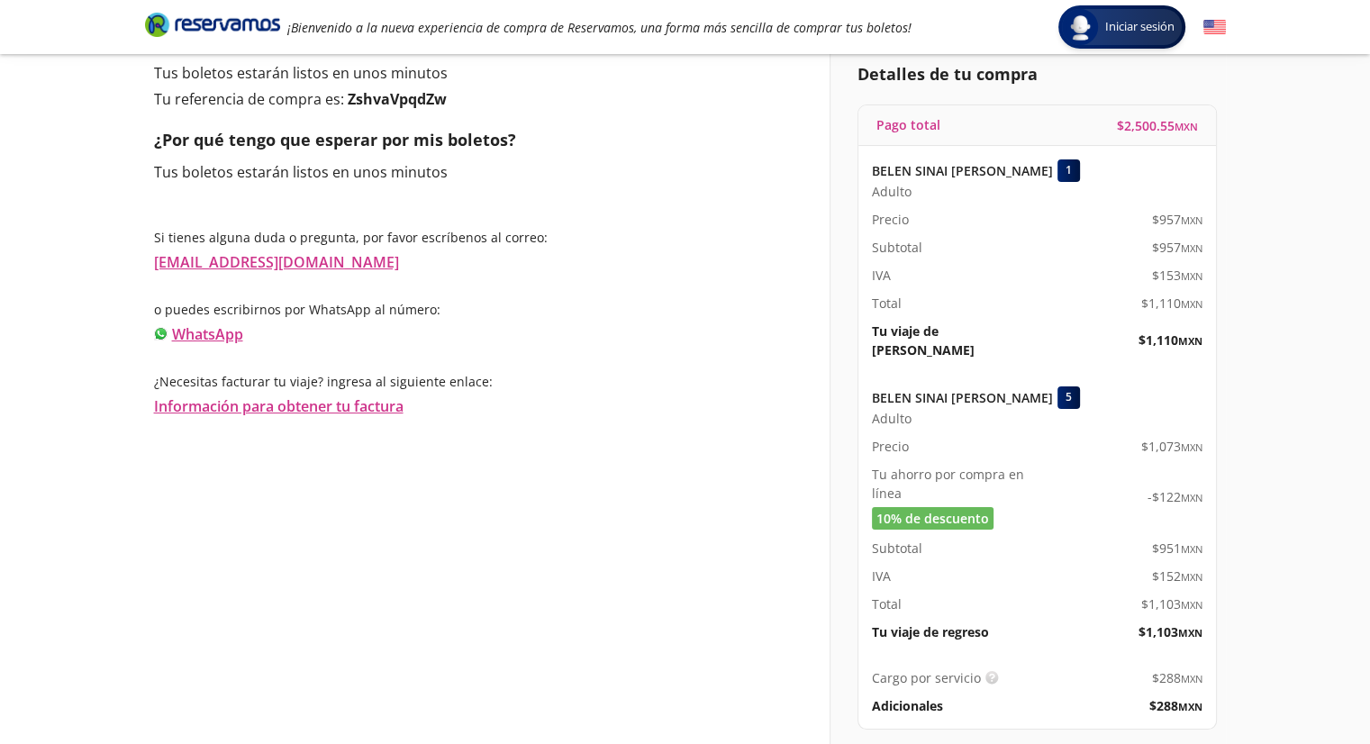
scroll to position [180, 0]
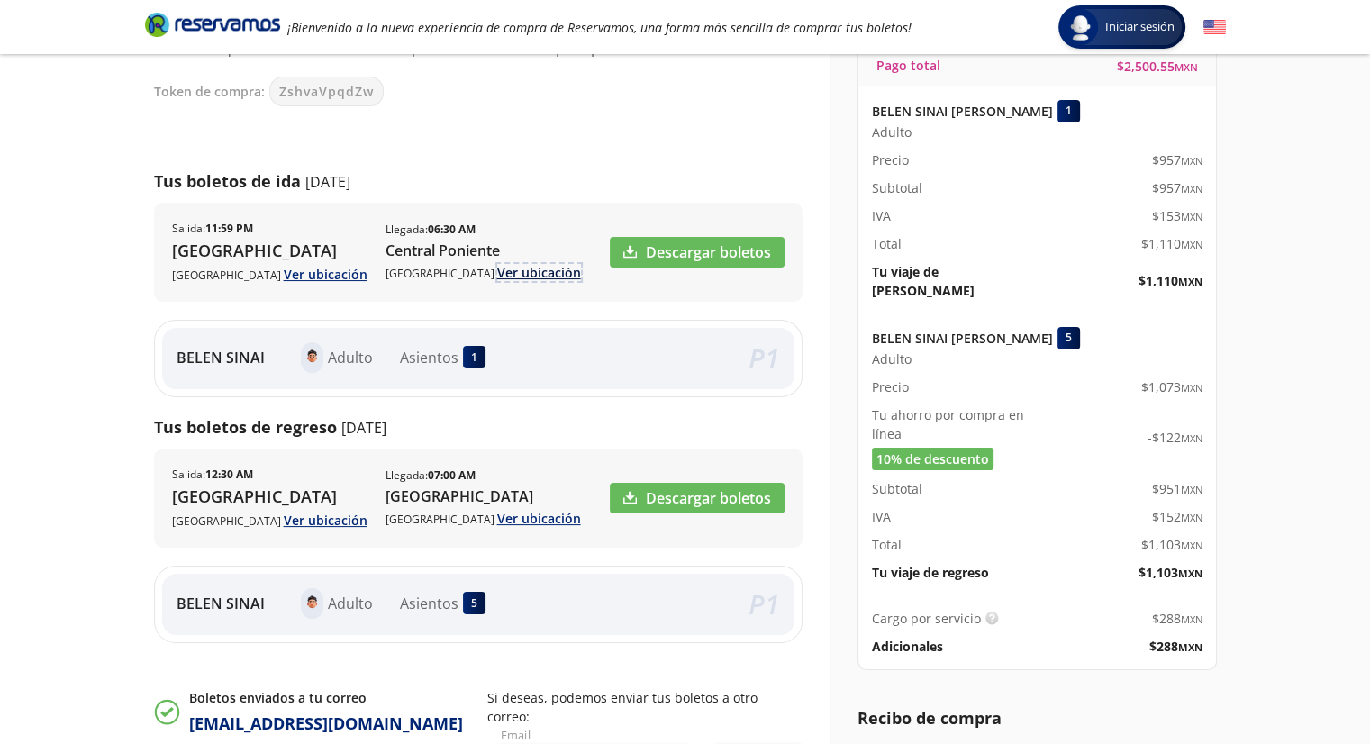
click at [497, 275] on link "Ver ubicación" at bounding box center [539, 272] width 84 height 17
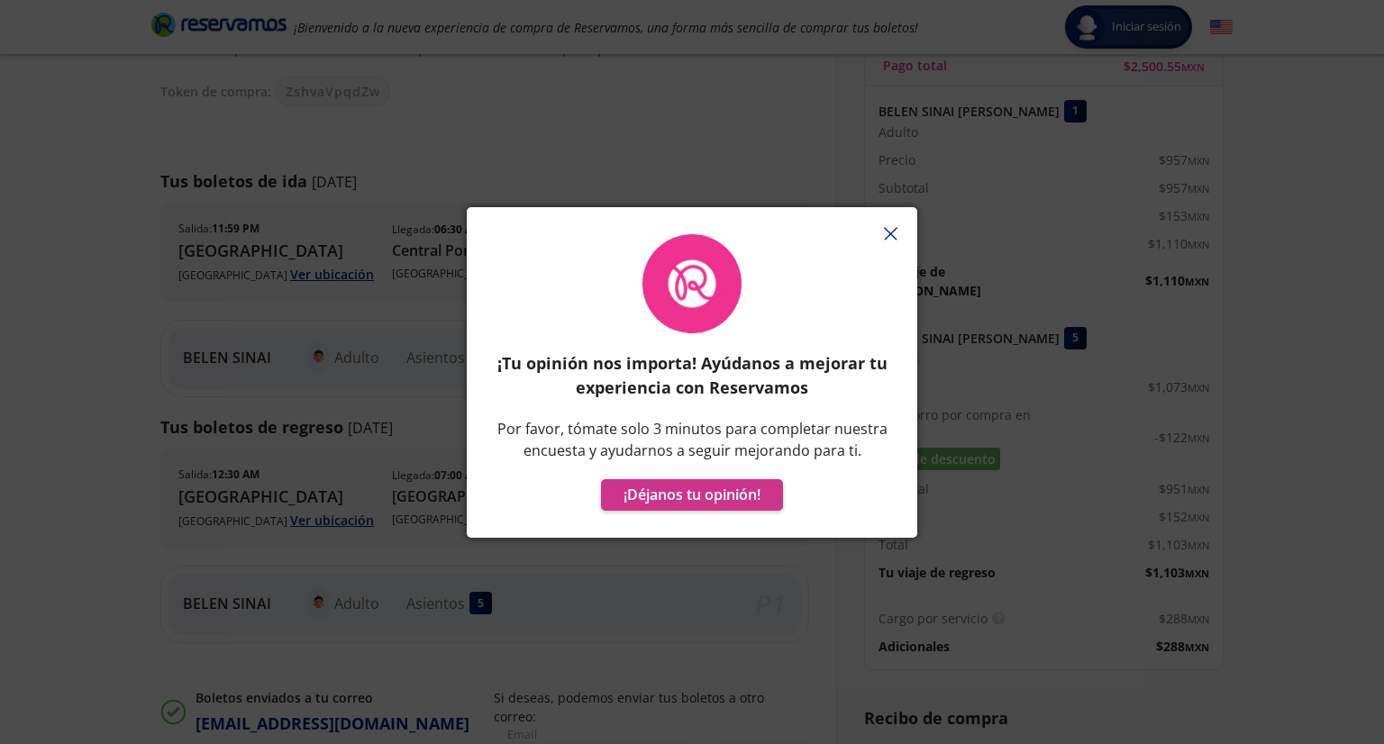
click at [902, 236] on button "button" at bounding box center [890, 234] width 27 height 27
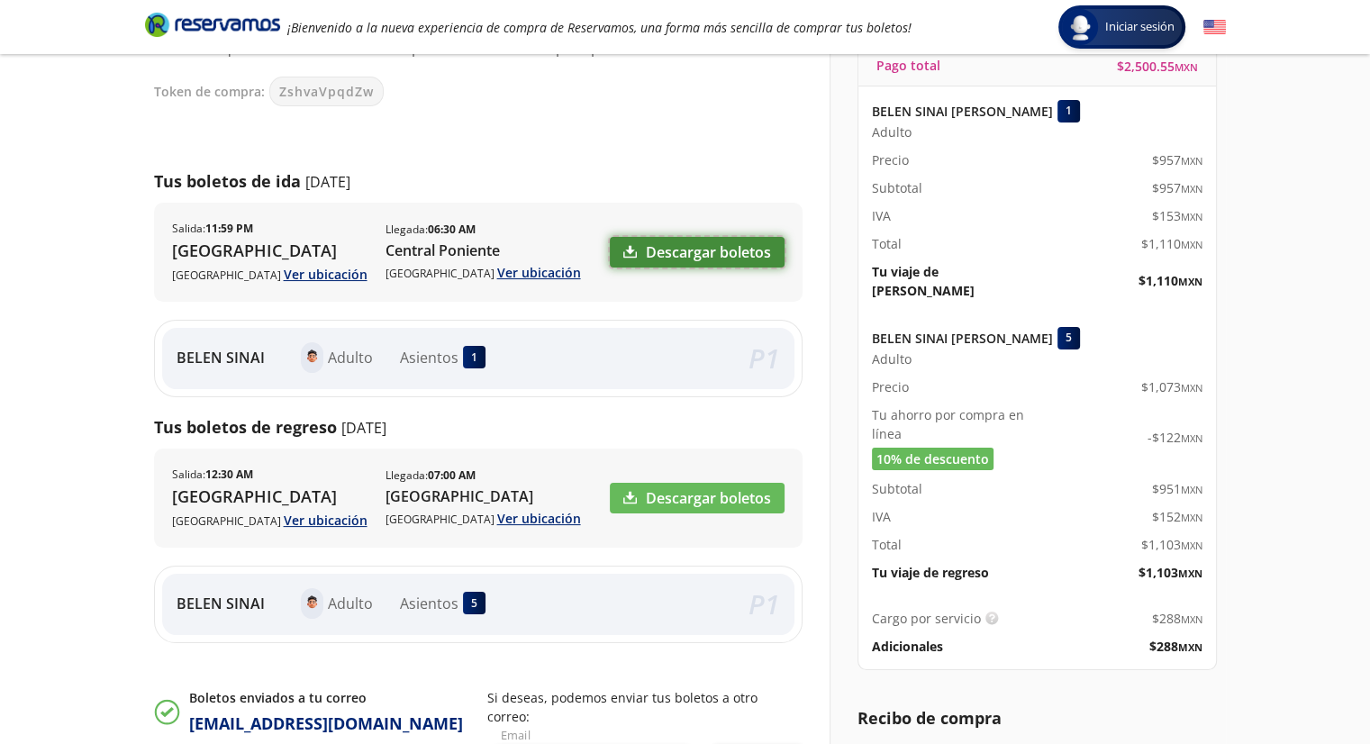
click at [677, 257] on link "Descargar boletos" at bounding box center [697, 252] width 175 height 31
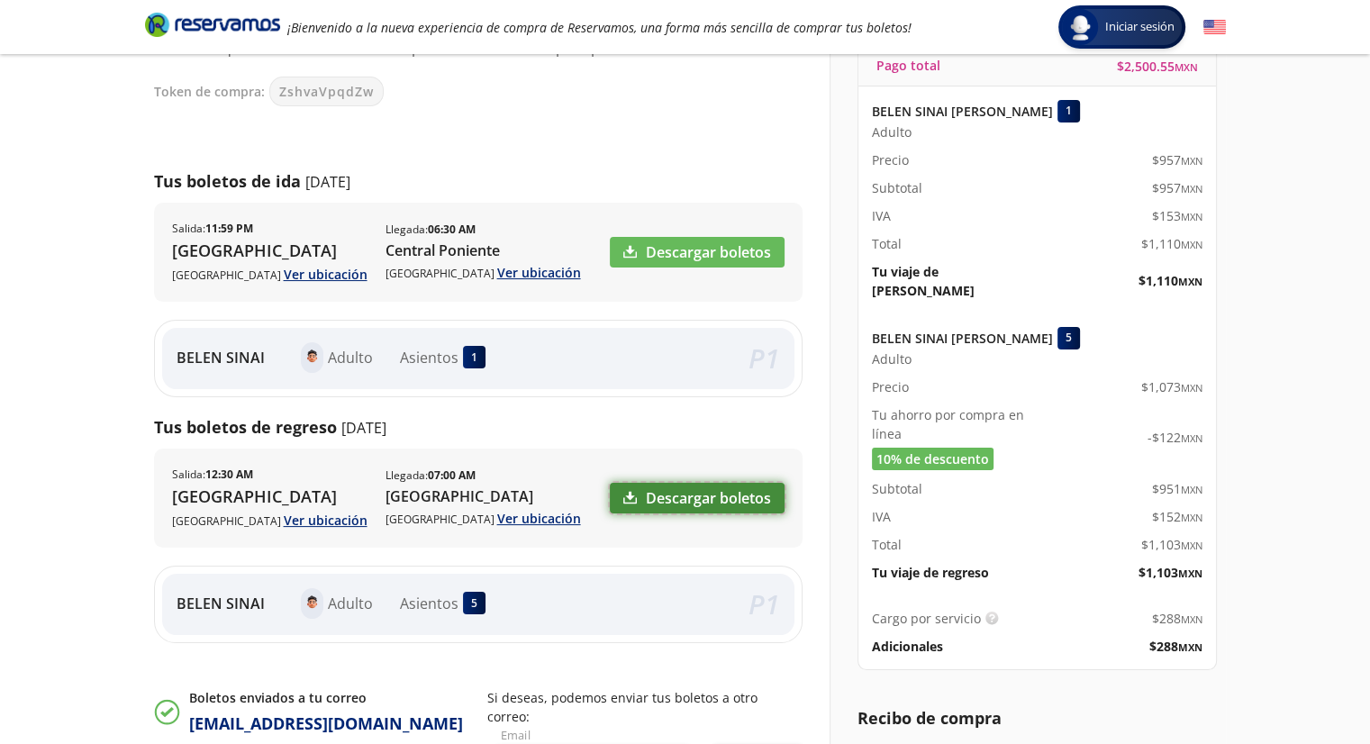
click at [673, 485] on link "Descargar boletos" at bounding box center [697, 498] width 175 height 31
